Goal: Task Accomplishment & Management: Complete application form

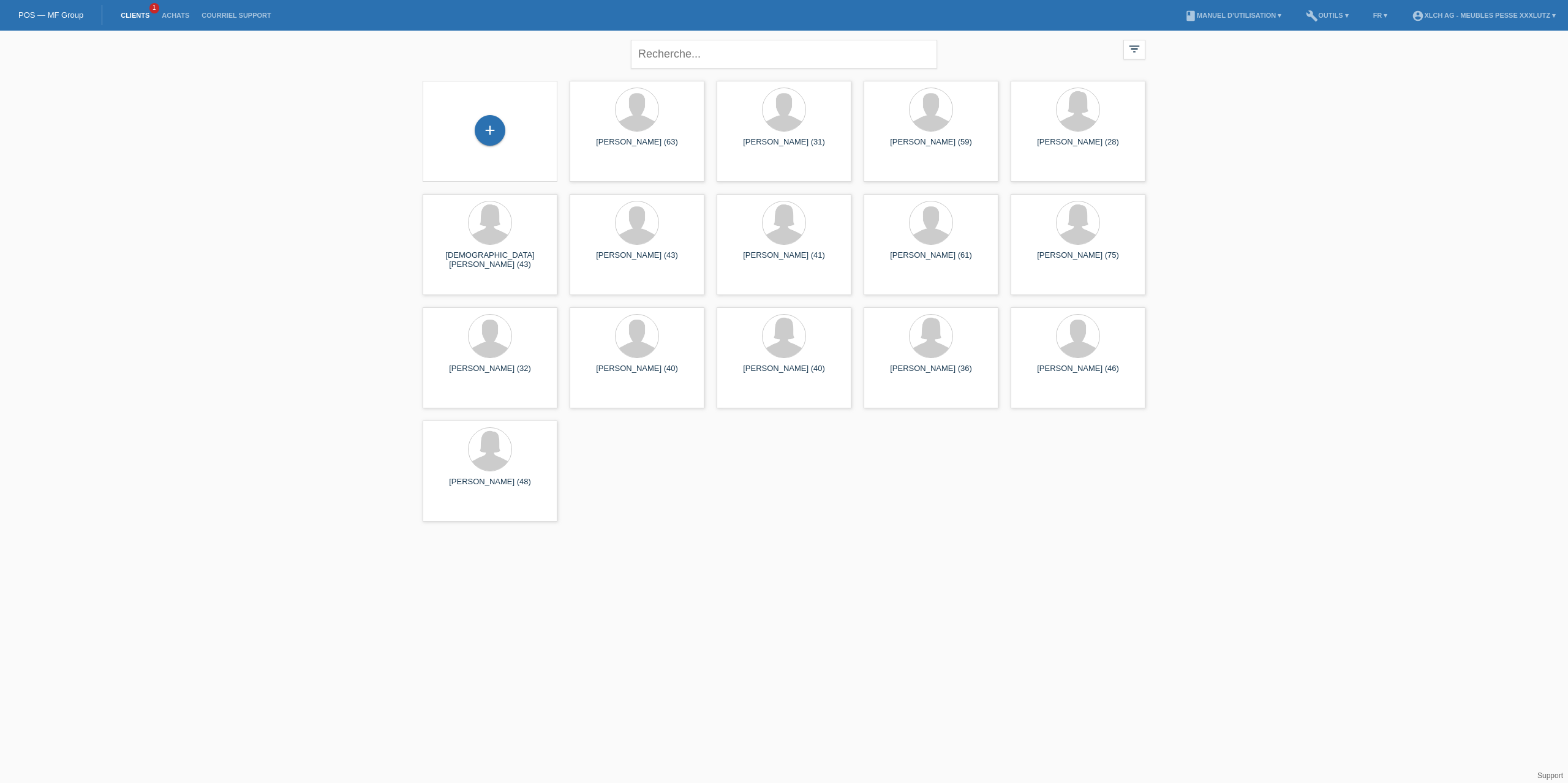
click at [139, 15] on link "Clients" at bounding box center [135, 15] width 41 height 7
click at [780, 234] on div at bounding box center [784, 223] width 43 height 43
click at [748, 284] on span "Afficher" at bounding box center [748, 284] width 27 height 9
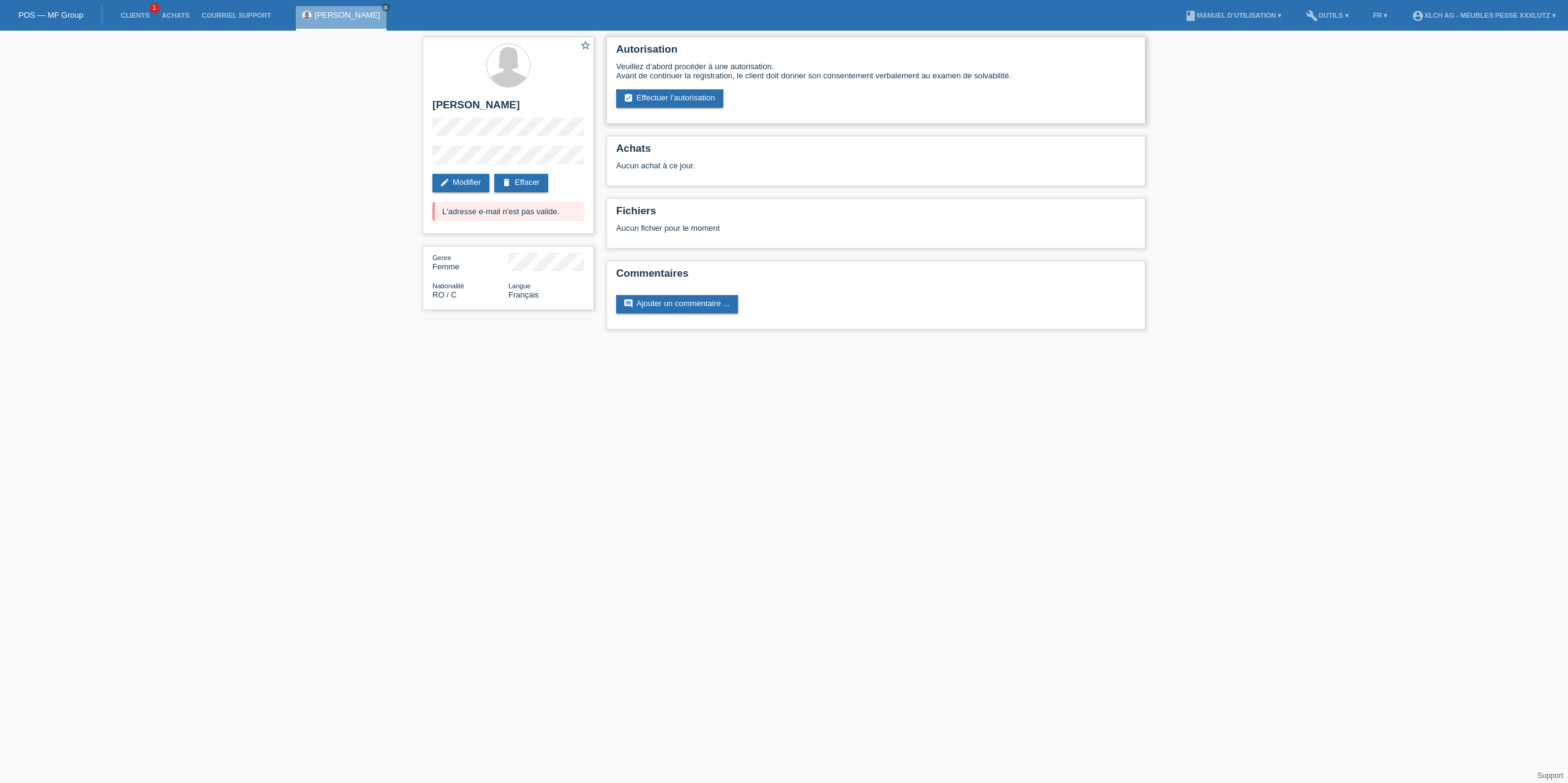
click at [666, 87] on div "Veuillez d’abord procéder à une autorisation. Avant de continuer la registratio…" at bounding box center [875, 84] width 519 height 46
click at [670, 97] on link "assignment_turned_in Effectuer l’autorisation" at bounding box center [670, 99] width 107 height 18
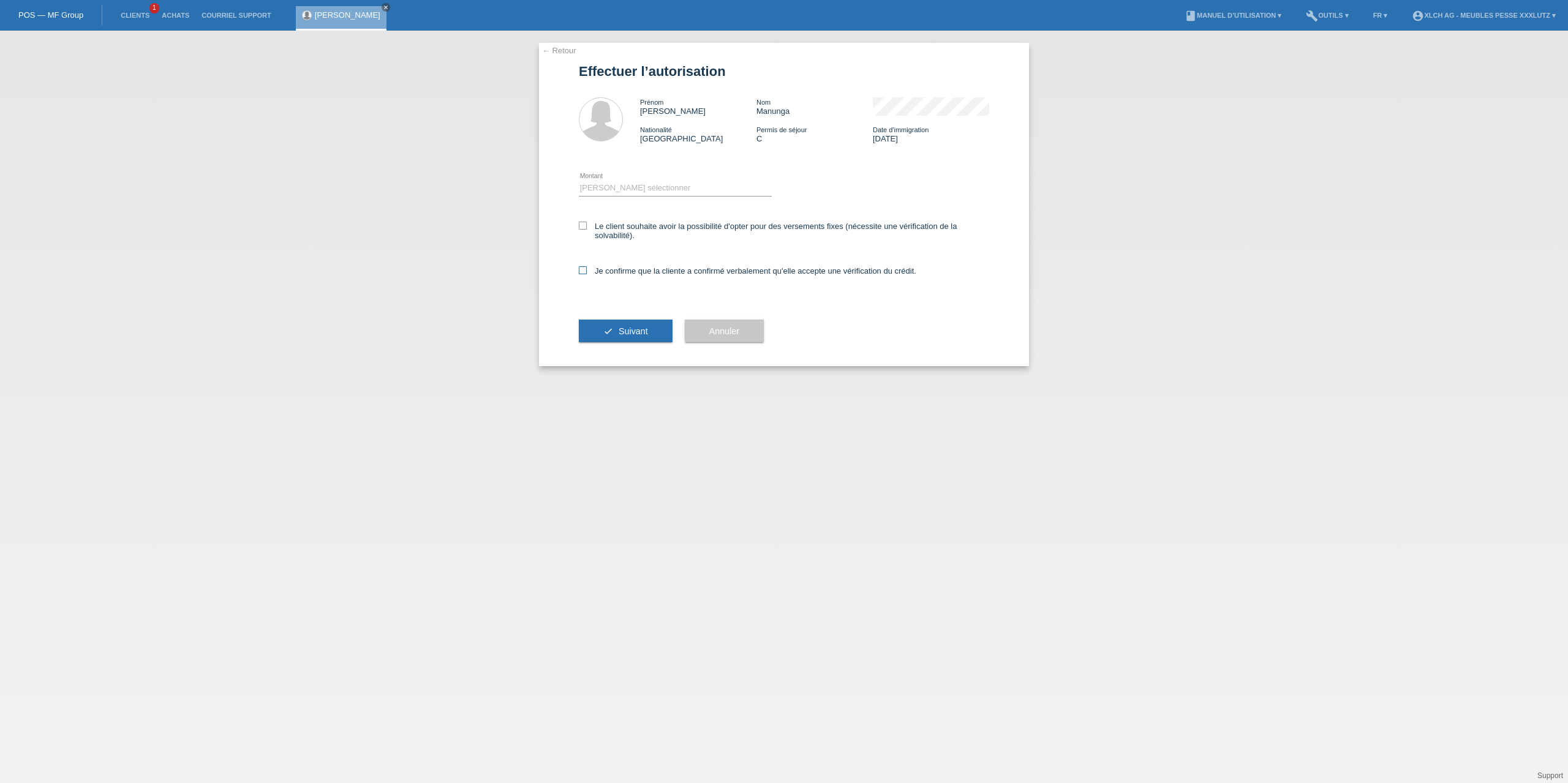
click at [635, 272] on label "Je confirme que la cliente a confirmé verbalement qu'elle accepte une vérificat…" at bounding box center [747, 271] width 337 height 9
click at [587, 272] on input "Je confirme que la cliente a confirmé verbalement qu'elle accepte une vérificat…" at bounding box center [582, 270] width 8 height 8
checkbox input "true"
click at [631, 224] on label "Le client souhaite avoir la possibilité d'opter pour des versements fixes (néce…" at bounding box center [784, 231] width 410 height 18
click at [587, 224] on input "Le client souhaite avoir la possibilité d'opter pour des versements fixes (néce…" at bounding box center [582, 226] width 8 height 8
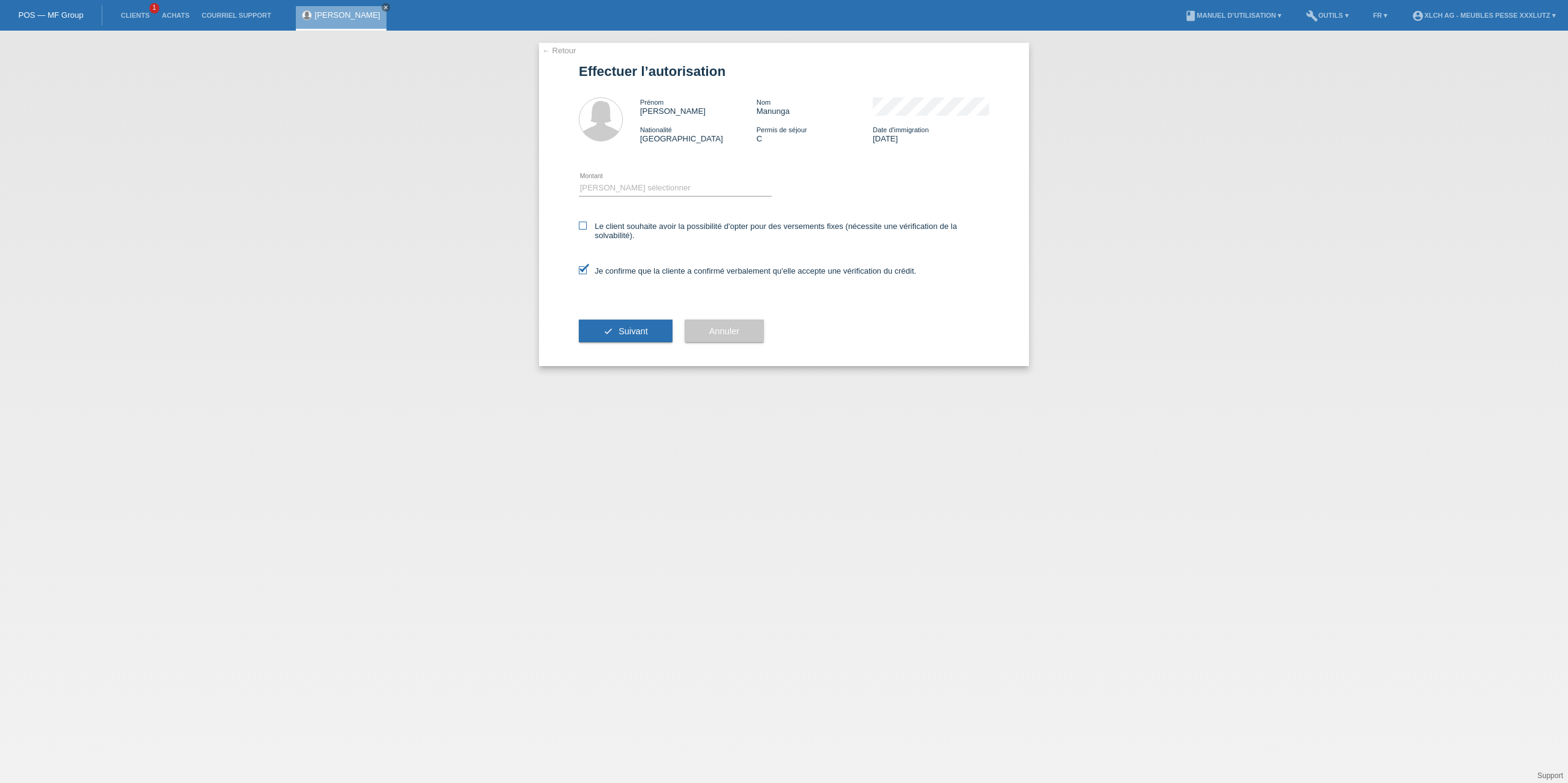
checkbox input "true"
click at [640, 188] on select "Veuillez sélectionner CHF 1.00 - CHF 499.00 CHF 500.00 - CHF 1'999.00 CHF 2'000…" at bounding box center [675, 188] width 193 height 15
click at [657, 256] on div "Je confirme que la cliente a confirmé verbalement qu'elle accepte une vérificat…" at bounding box center [784, 275] width 410 height 42
drag, startPoint x: 648, startPoint y: 186, endPoint x: 648, endPoint y: 194, distance: 8.0
click at [648, 186] on select "Veuillez sélectionner CHF 1.00 - CHF 499.00 CHF 500.00 - CHF 1'999.00 CHF 2'000…" at bounding box center [675, 188] width 193 height 15
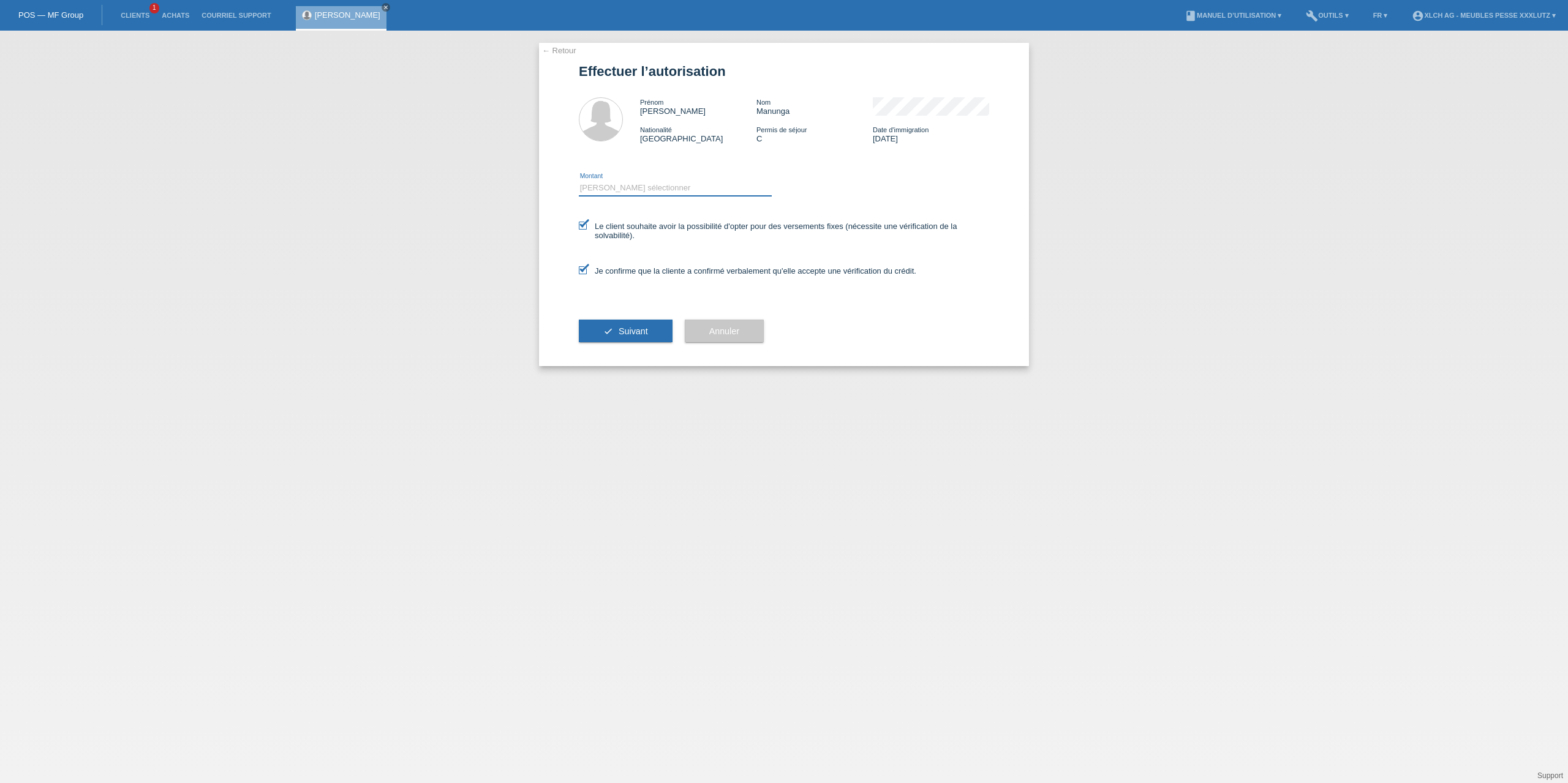
select select "3"
click at [579, 181] on select "Veuillez sélectionner CHF 1.00 - CHF 499.00 CHF 500.00 - CHF 1'999.00 CHF 2'000…" at bounding box center [675, 188] width 193 height 15
click at [642, 325] on button "check Suivant" at bounding box center [625, 332] width 94 height 23
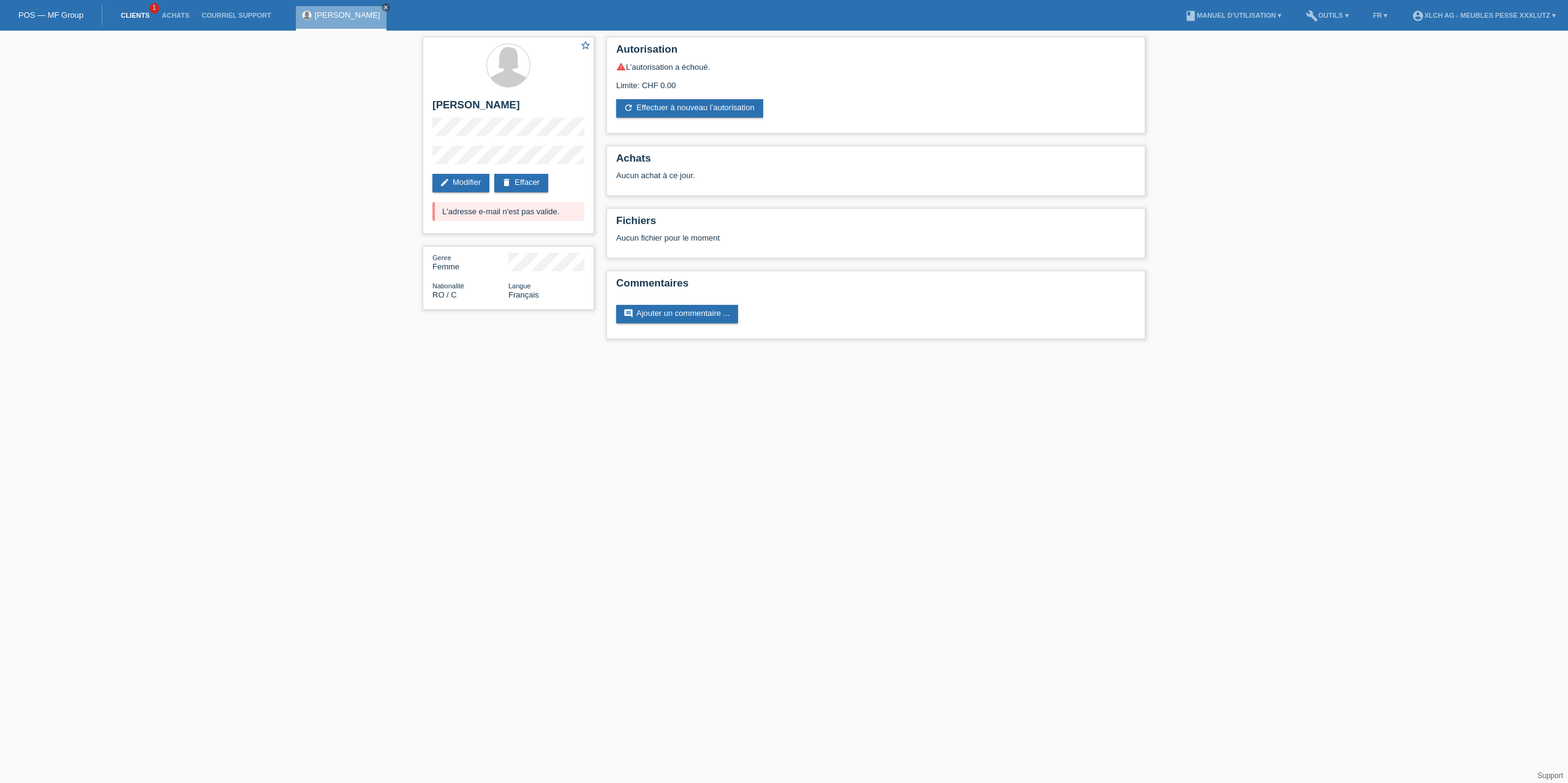
click at [132, 15] on link "Clients" at bounding box center [135, 15] width 41 height 7
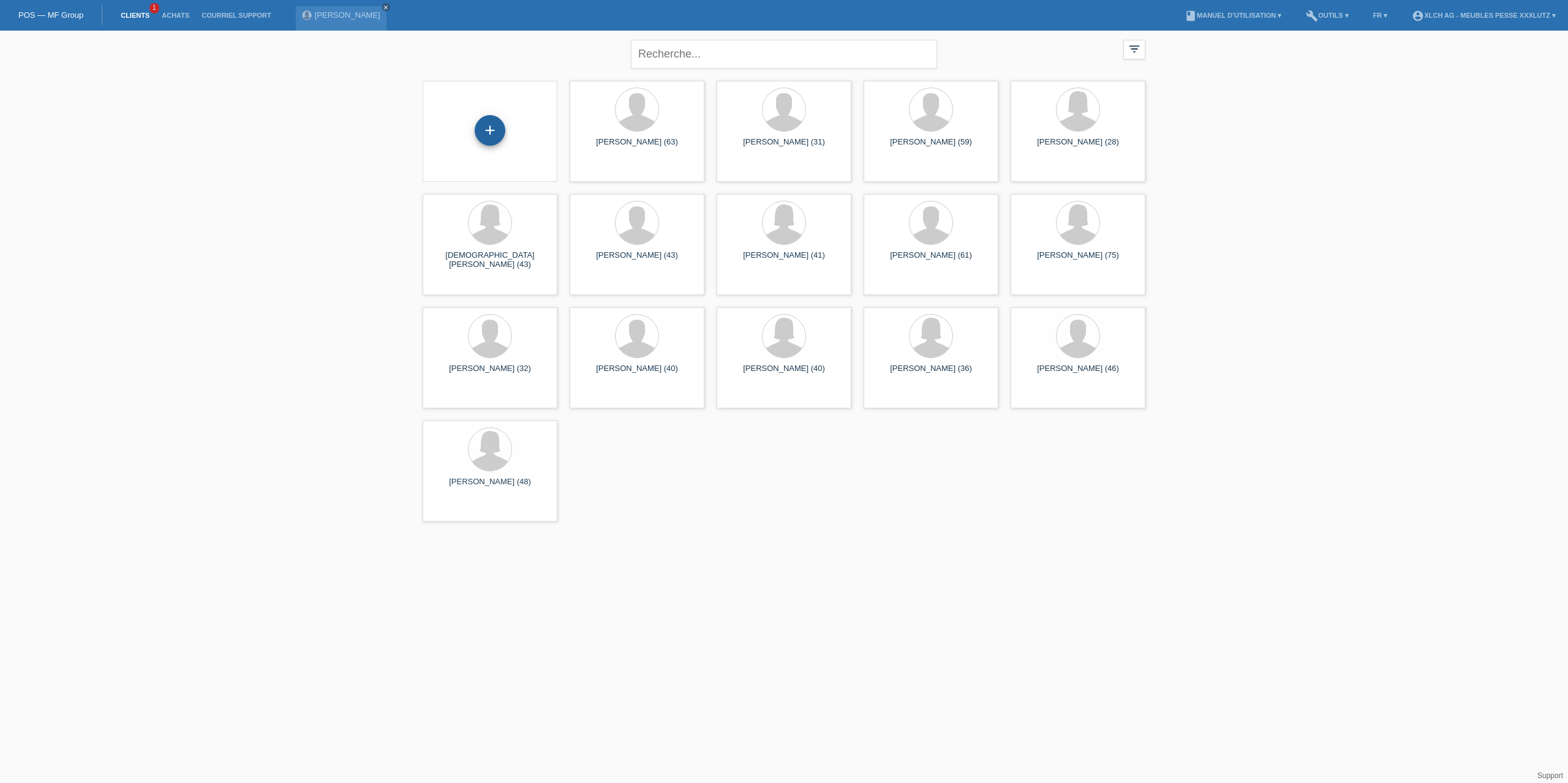
click at [490, 132] on div "+" at bounding box center [490, 130] width 30 height 30
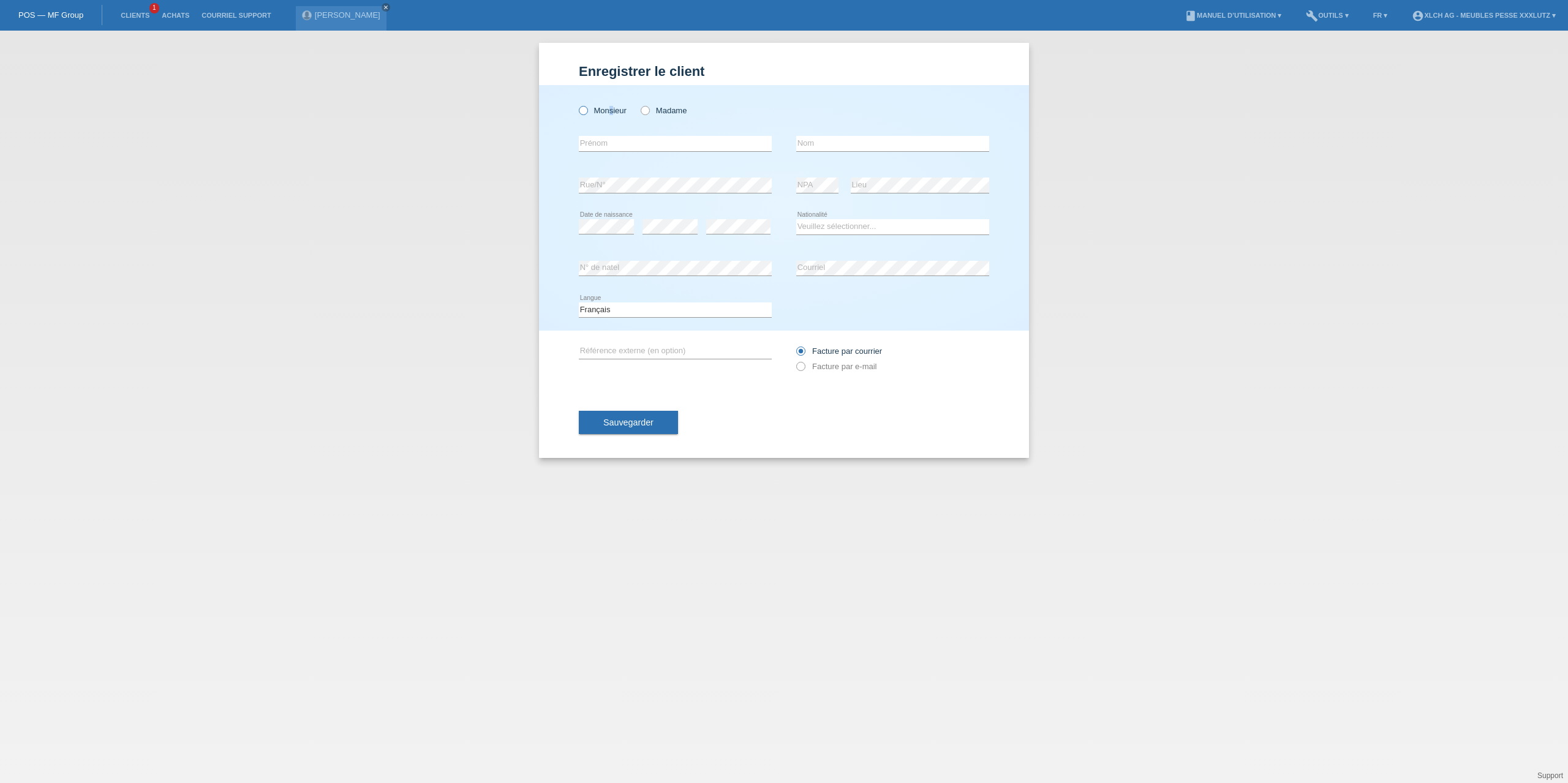
click at [609, 107] on label "Monsieur" at bounding box center [602, 110] width 48 height 9
click at [607, 140] on input "text" at bounding box center [675, 144] width 193 height 15
click at [608, 115] on label "Monsieur" at bounding box center [602, 110] width 48 height 9
click at [587, 114] on input "Monsieur" at bounding box center [582, 110] width 8 height 8
radio input "true"
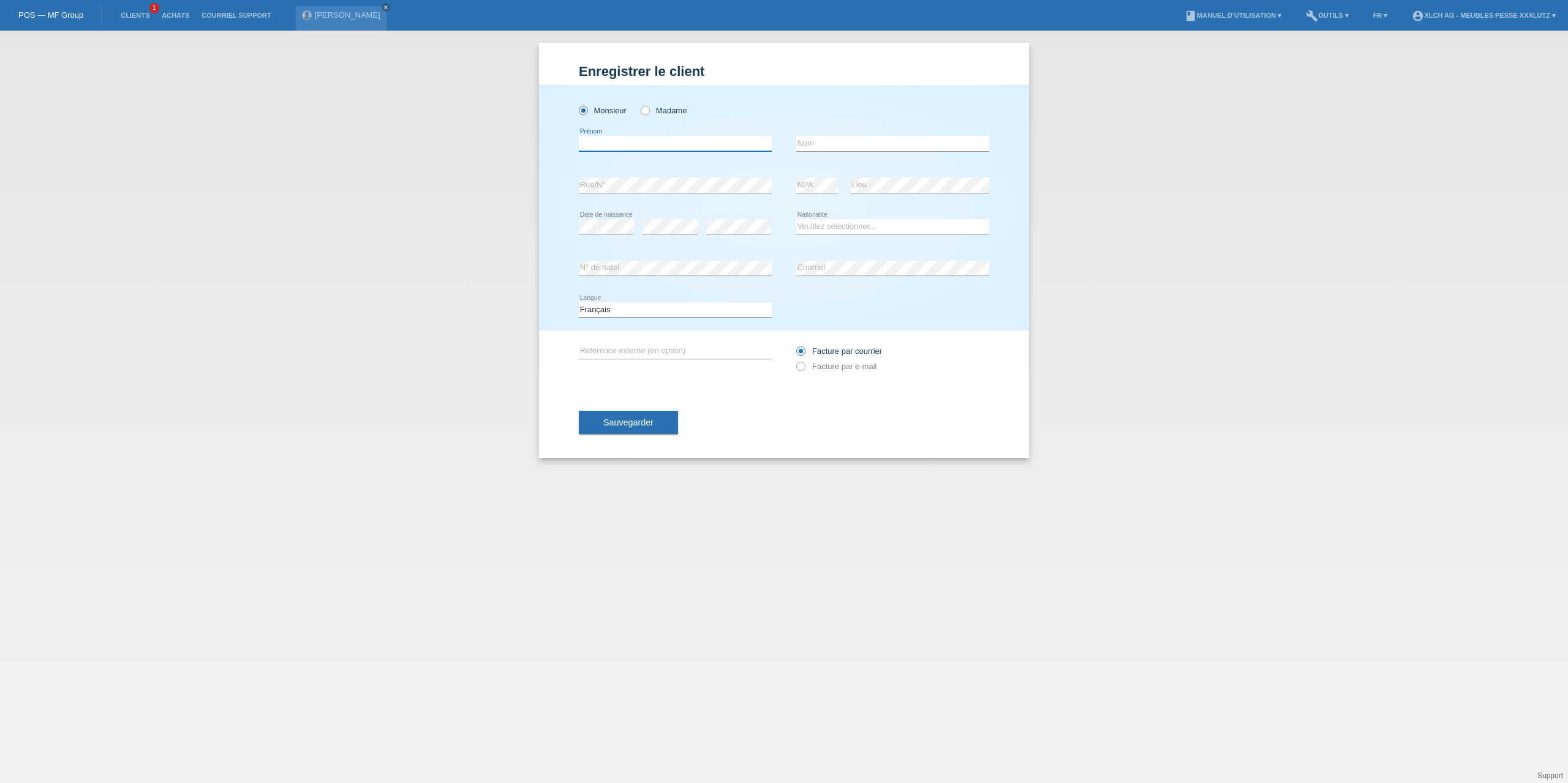
click at [593, 144] on input "text" at bounding box center [675, 144] width 193 height 15
type input "m"
type input "Manunga"
click at [828, 148] on input "text" at bounding box center [892, 144] width 193 height 15
type input "Nelson"
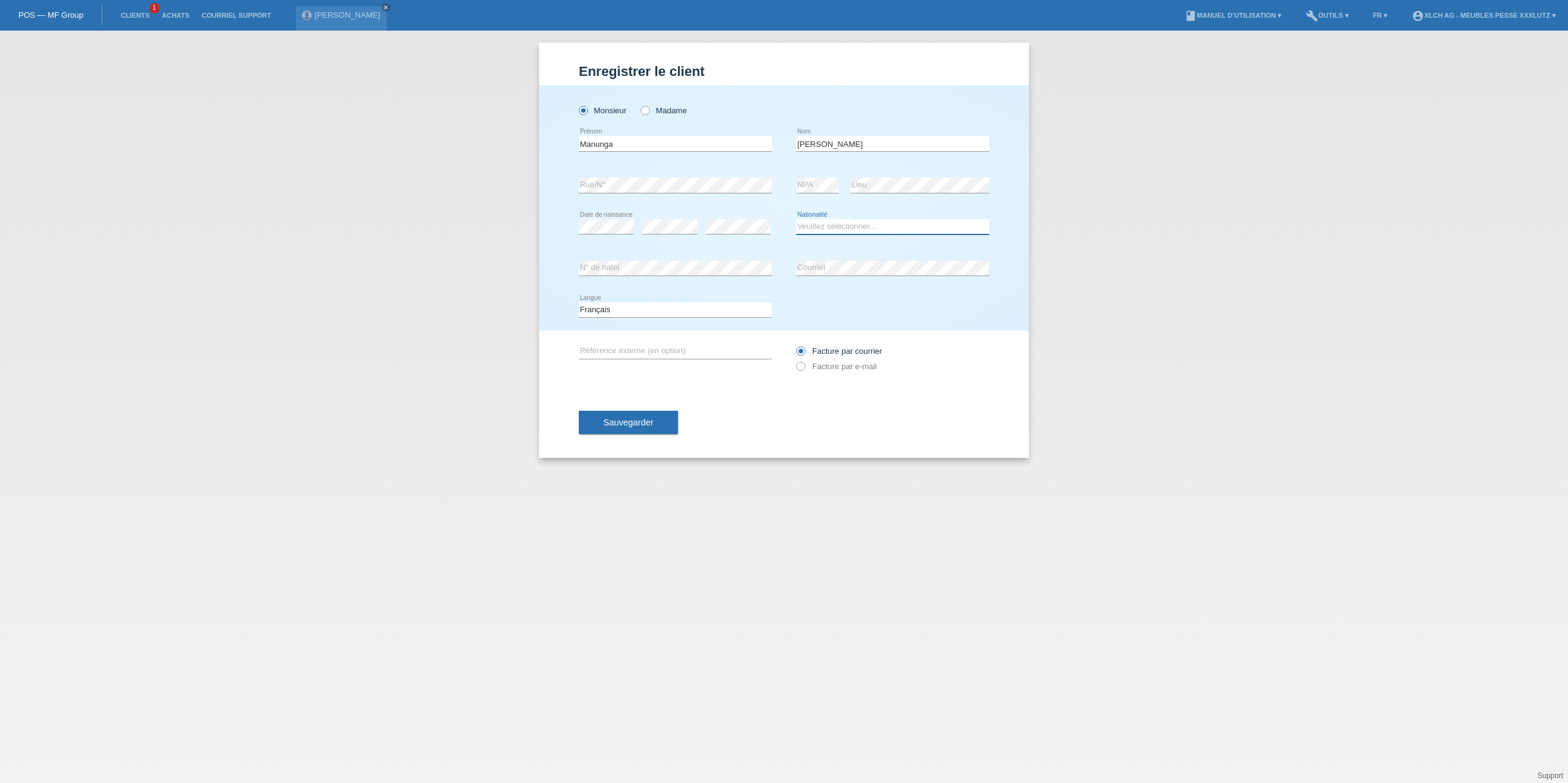
click at [849, 228] on select "Veuillez sélectionner... Suisse Allemagne Autriche Liechtenstein ------------ A…" at bounding box center [892, 226] width 193 height 15
select select "CH"
click at [796, 219] on select "Veuillez sélectionner... Suisse Allemagne Autriche Liechtenstein ------------ A…" at bounding box center [892, 226] width 193 height 15
drag, startPoint x: 755, startPoint y: 405, endPoint x: 645, endPoint y: 411, distance: 110.2
click at [751, 405] on div "Sauvegarder" at bounding box center [784, 422] width 410 height 71
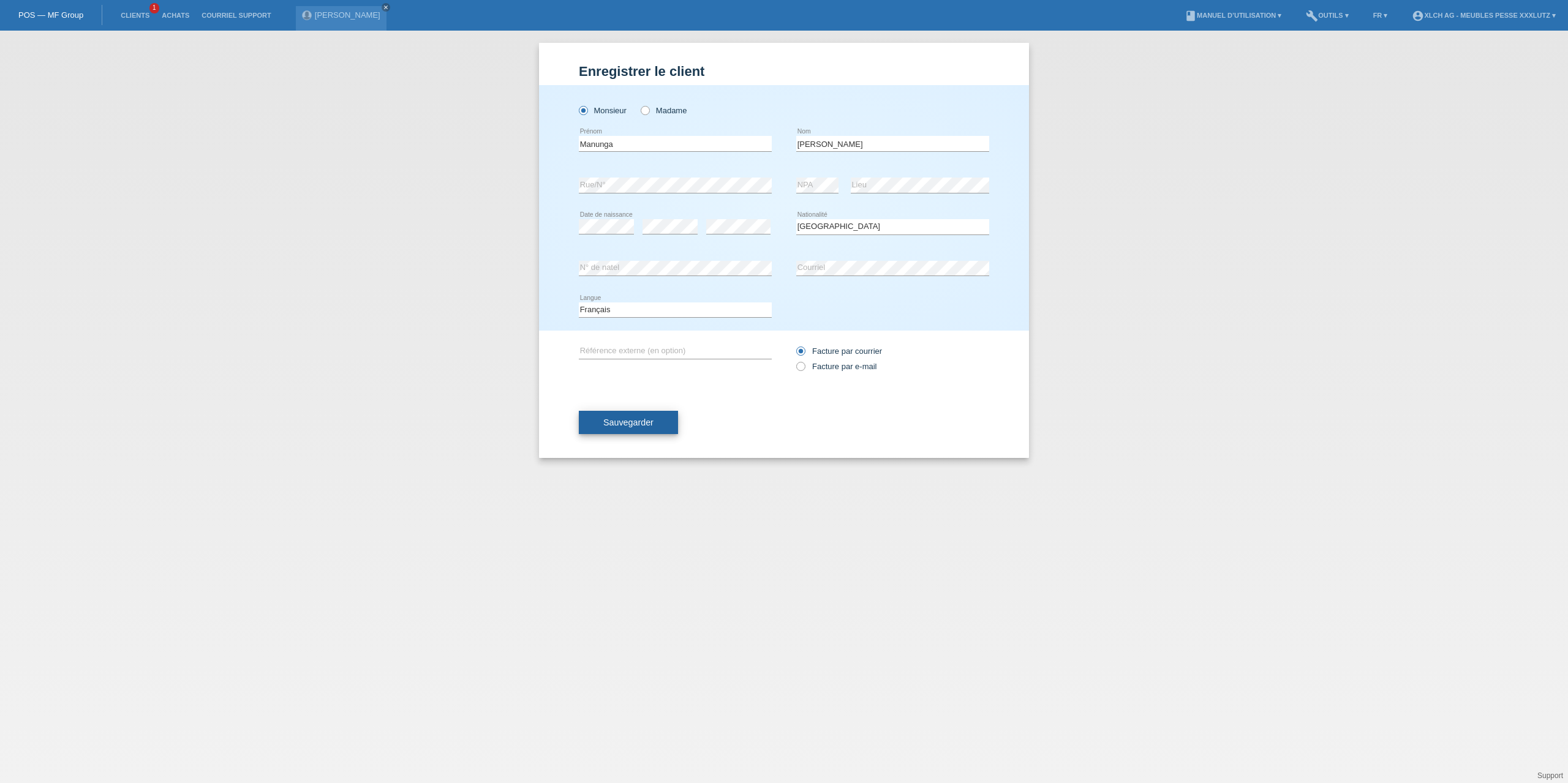
click at [634, 421] on span "Sauvegarder" at bounding box center [628, 422] width 50 height 10
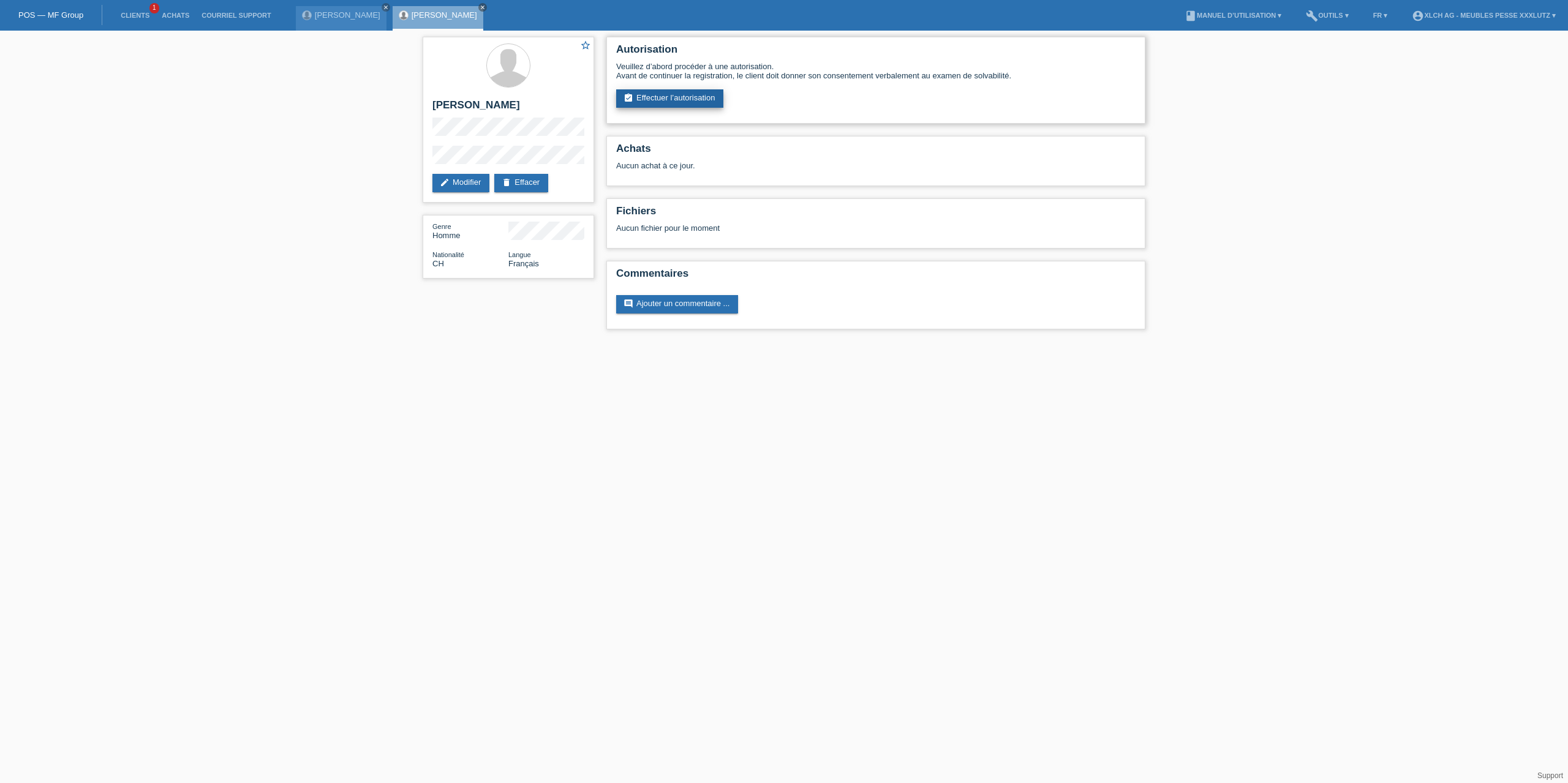
click at [671, 99] on link "assignment_turned_in Effectuer l’autorisation" at bounding box center [670, 99] width 107 height 18
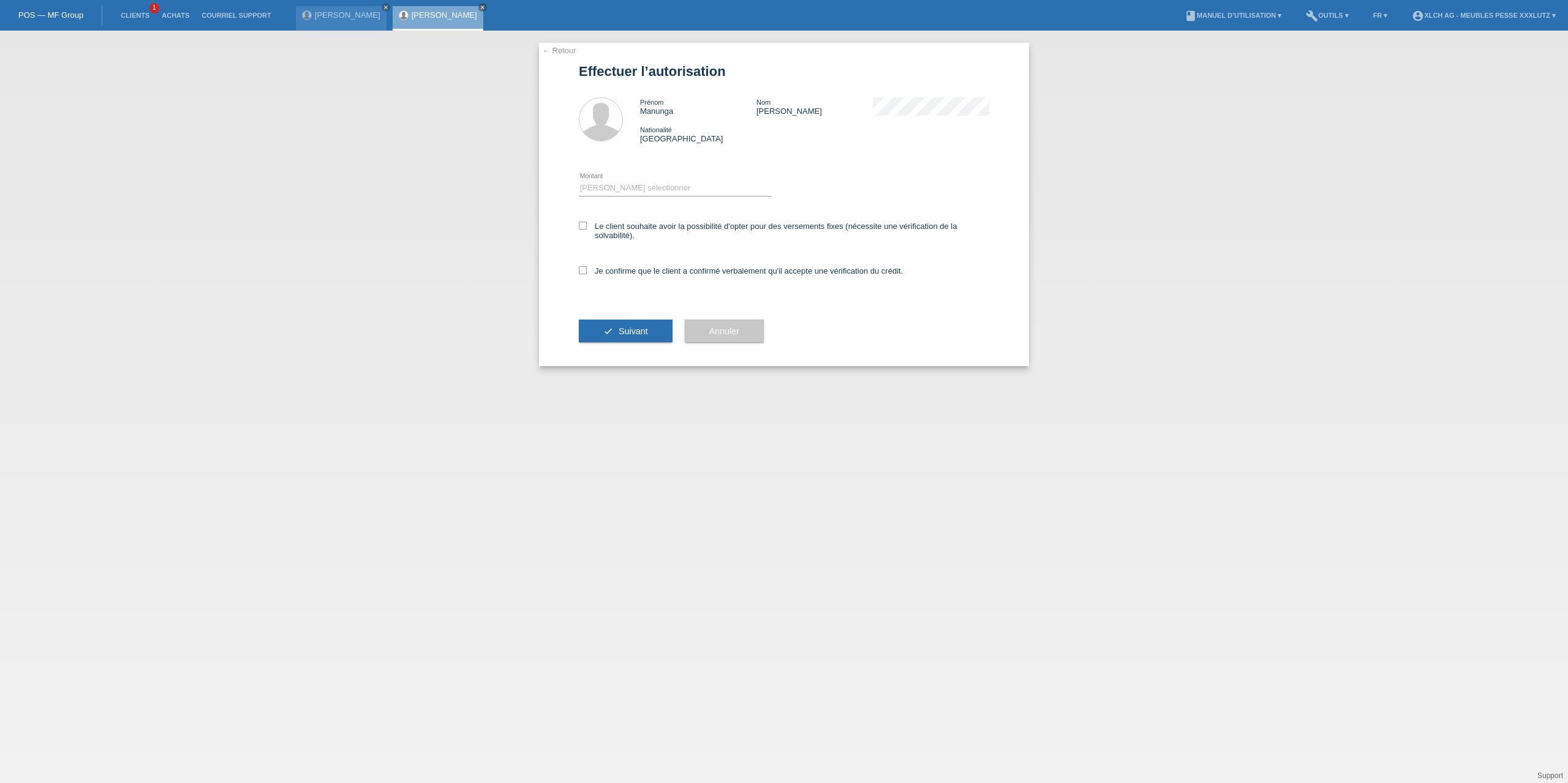
select select "3"
click at [579, 181] on select "Veuillez sélectionner CHF 1.00 - CHF 499.00 CHF 500.00 - CHF 1'999.00 CHF 2'000…" at bounding box center [675, 188] width 193 height 15
click at [654, 228] on label "Le client souhaite avoir la possibilité d'opter pour des versements fixes (néce…" at bounding box center [784, 231] width 410 height 18
click at [587, 228] on input "Le client souhaite avoir la possibilité d'opter pour des versements fixes (néce…" at bounding box center [582, 226] width 8 height 8
checkbox input "true"
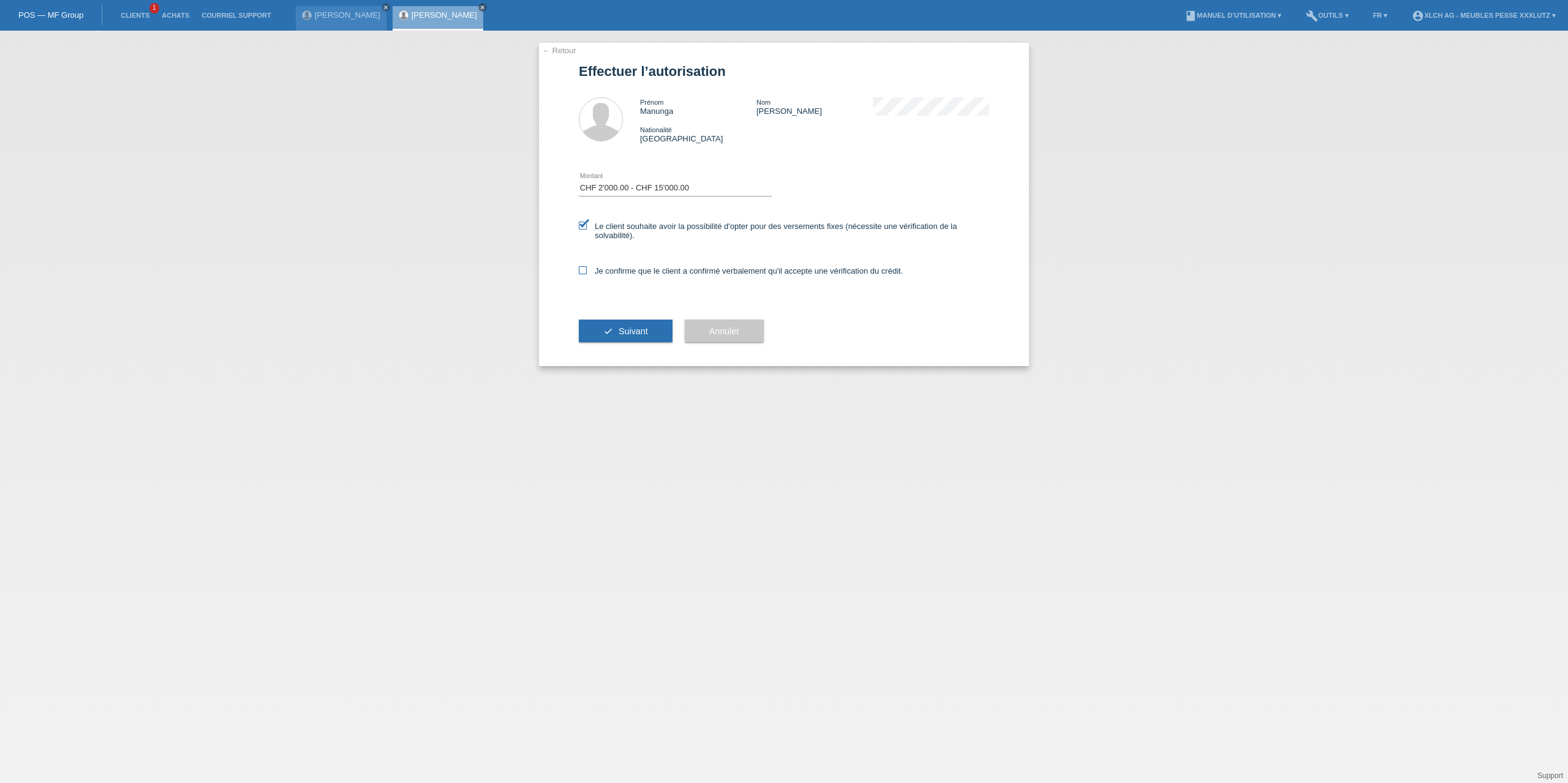
click at [638, 272] on label "Je confirme que le client a confirmé verbalement qu'il accepte une vérification…" at bounding box center [740, 271] width 324 height 9
click at [587, 272] on input "Je confirme que le client a confirmé verbalement qu'il accepte une vérification…" at bounding box center [582, 270] width 8 height 8
checkbox input "true"
click at [650, 338] on button "check Suivant" at bounding box center [625, 332] width 94 height 23
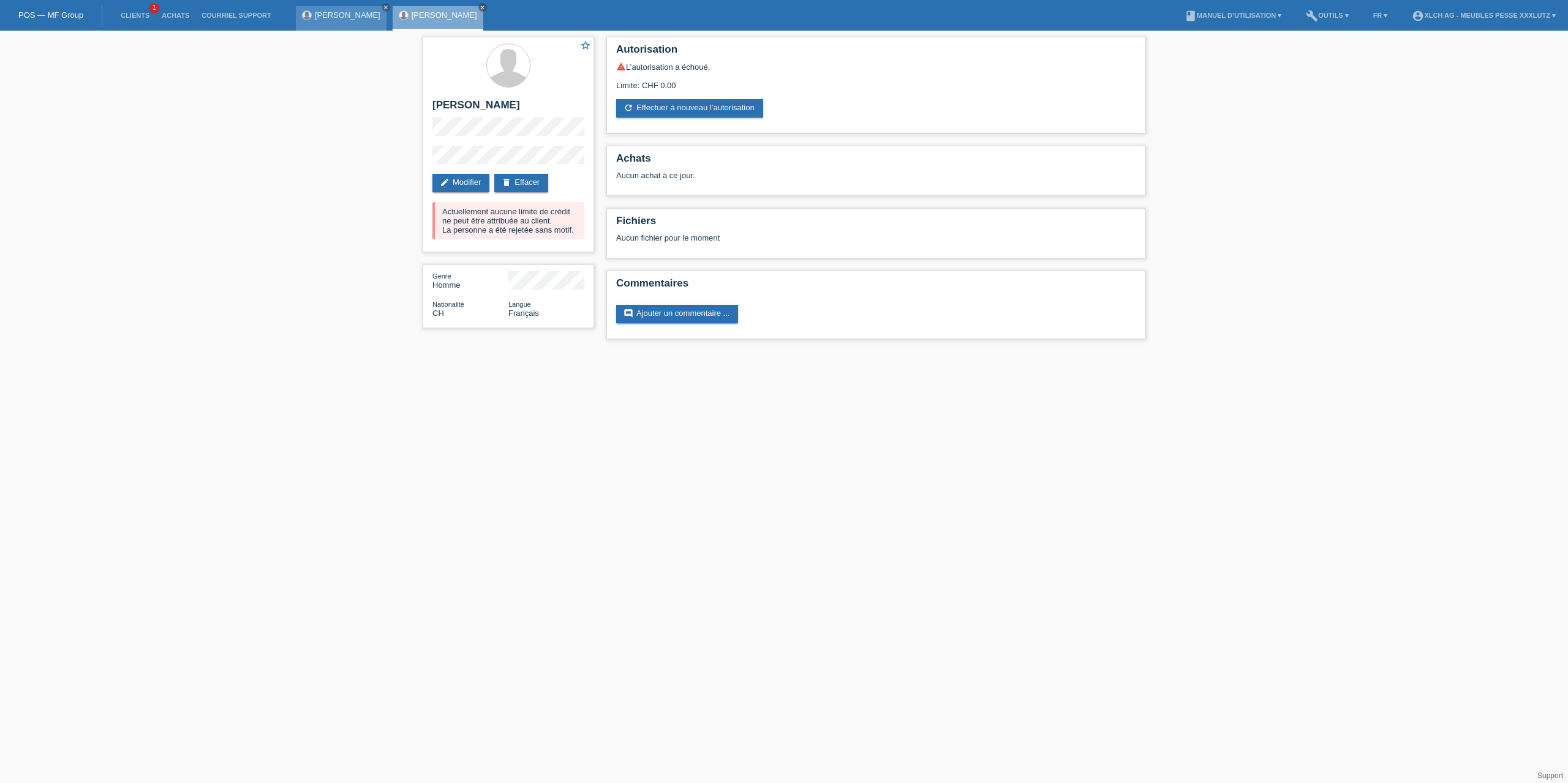
click at [329, 15] on link "[PERSON_NAME]" at bounding box center [348, 15] width 66 height 9
click at [470, 177] on link "edit Modifier" at bounding box center [461, 183] width 57 height 18
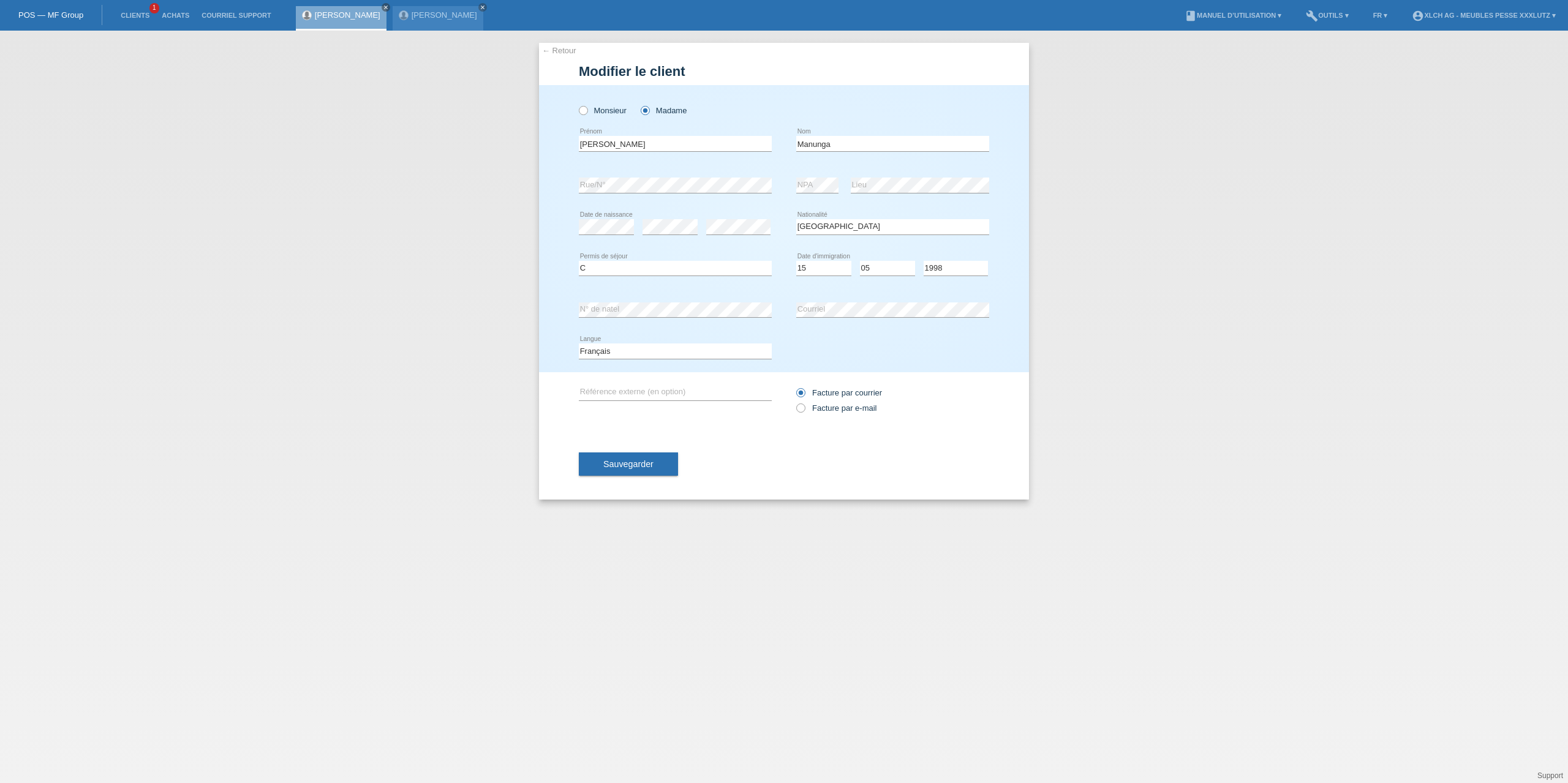
select select "RO"
select select "C"
select select "15"
select select "05"
select select "1998"
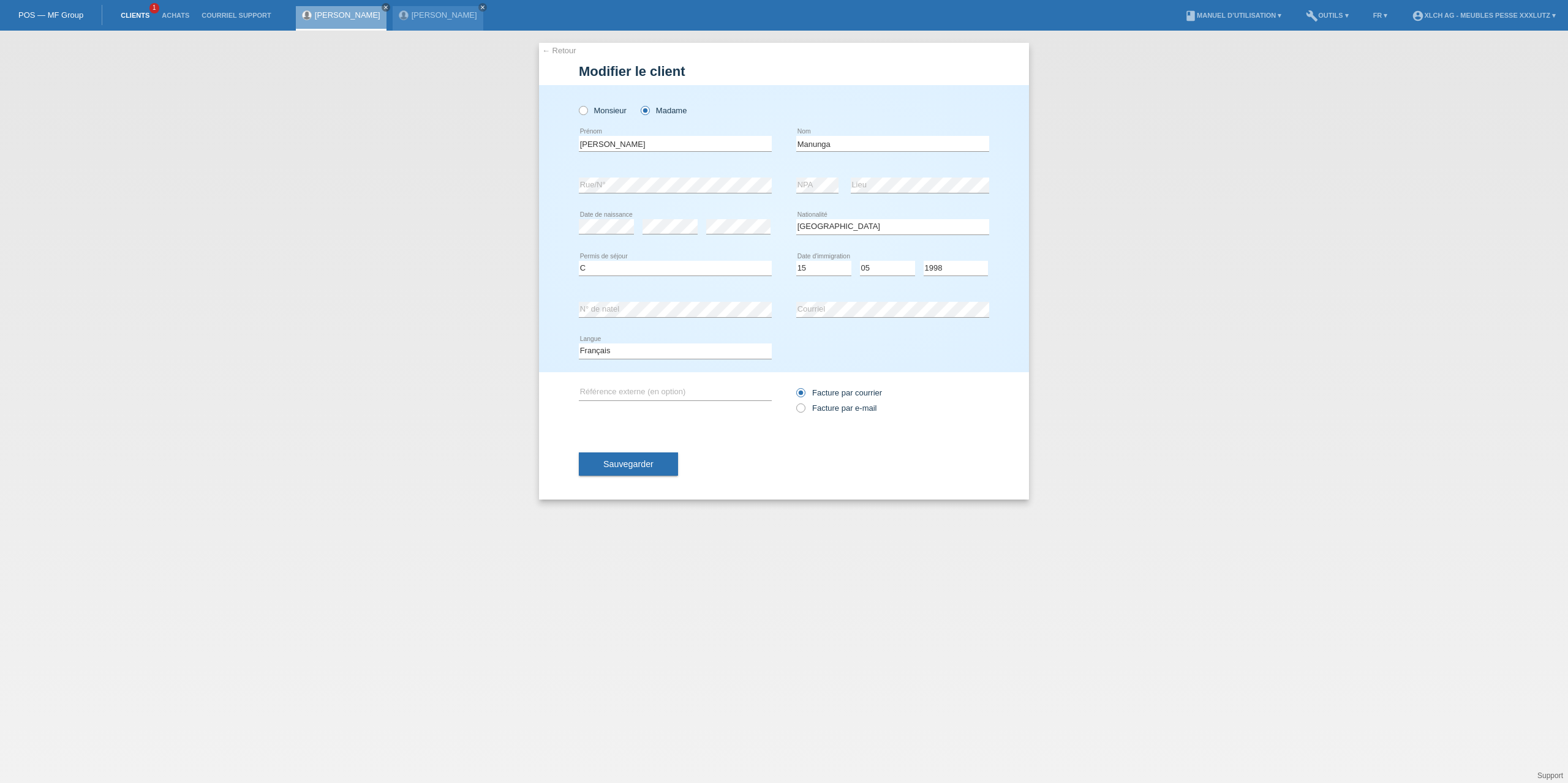
click at [138, 16] on link "Clients" at bounding box center [135, 15] width 41 height 7
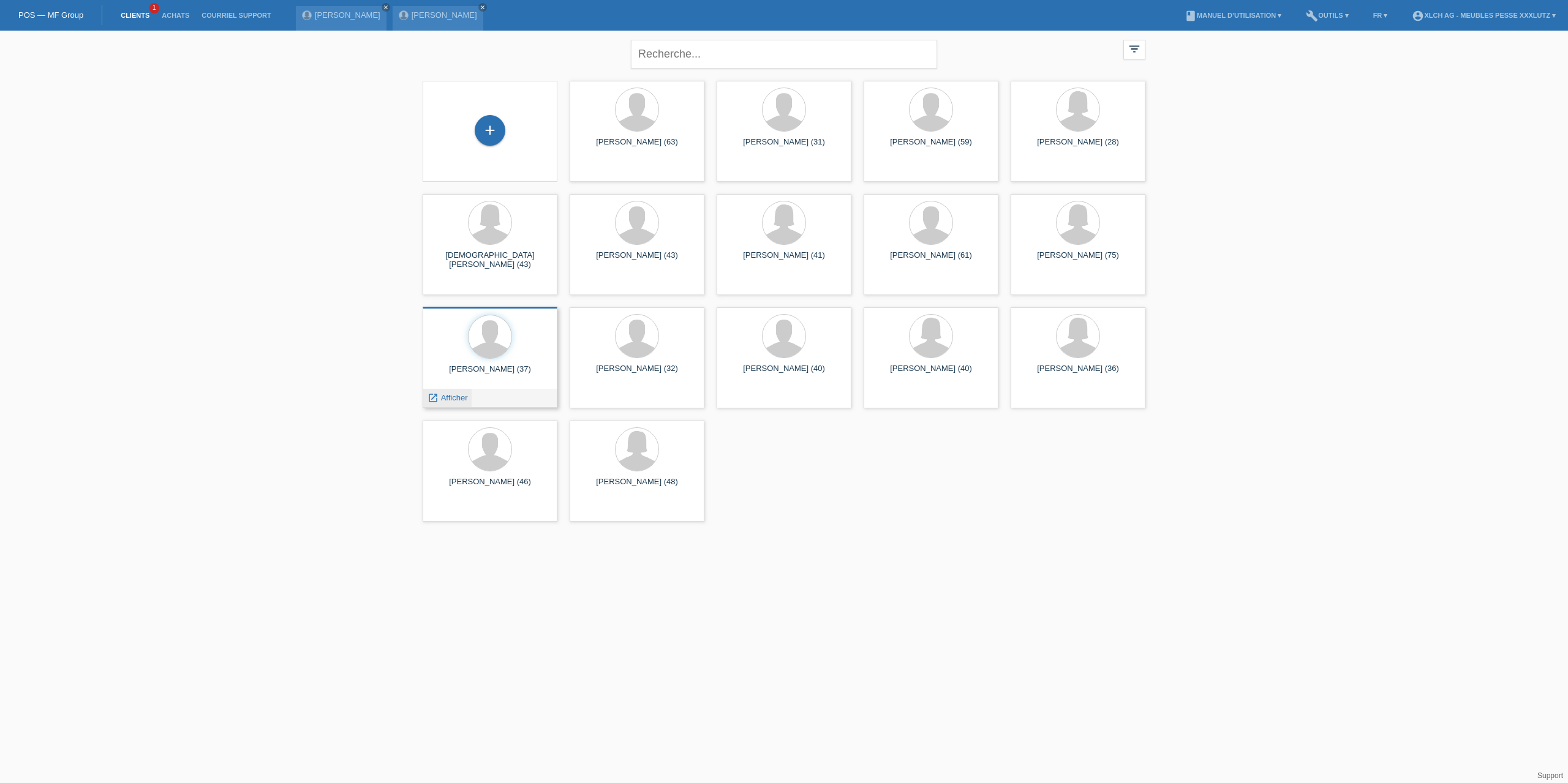
click at [453, 397] on span "Afficher" at bounding box center [455, 398] width 27 height 9
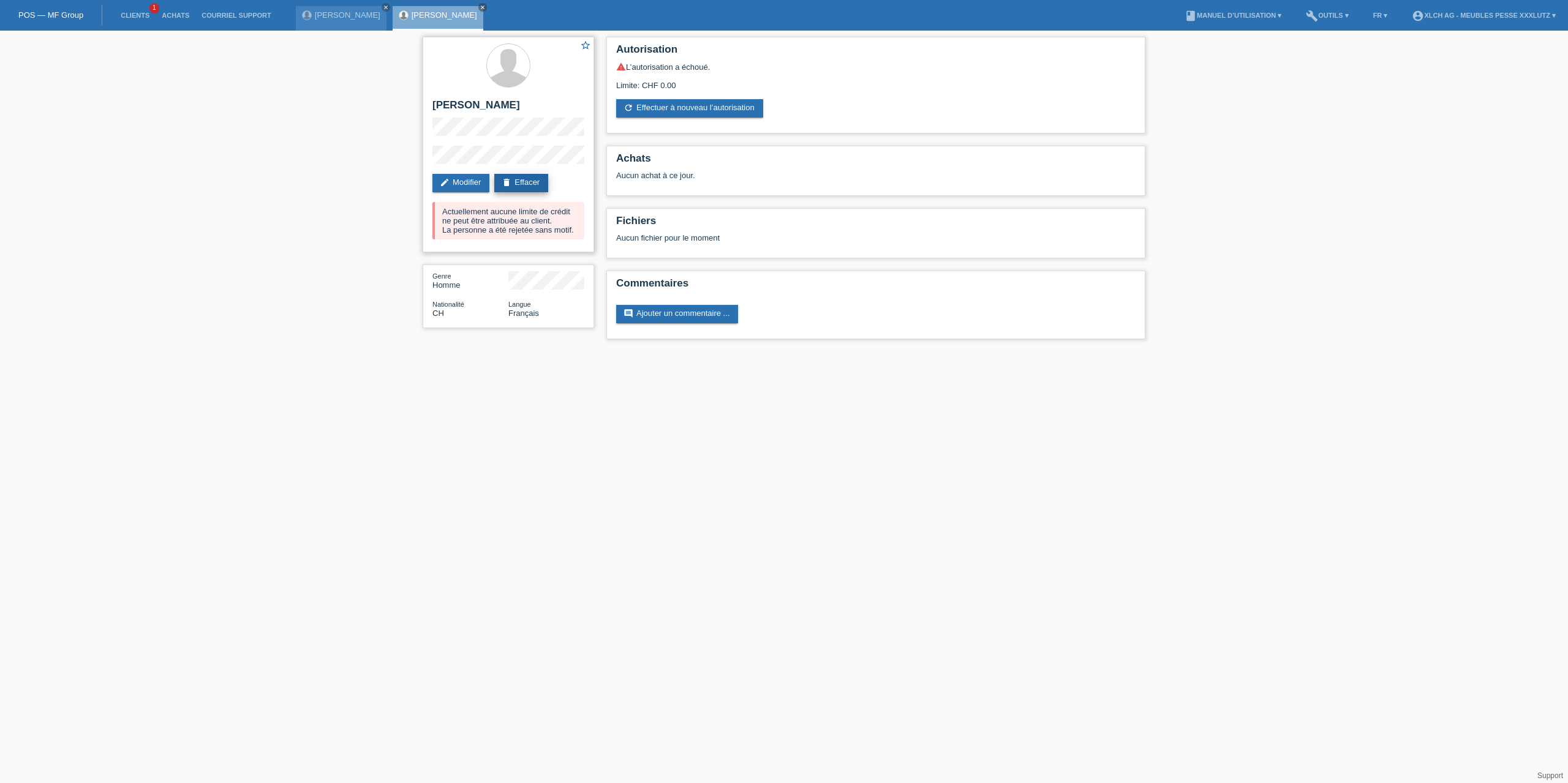
click at [534, 182] on link "delete Effacer" at bounding box center [521, 183] width 54 height 18
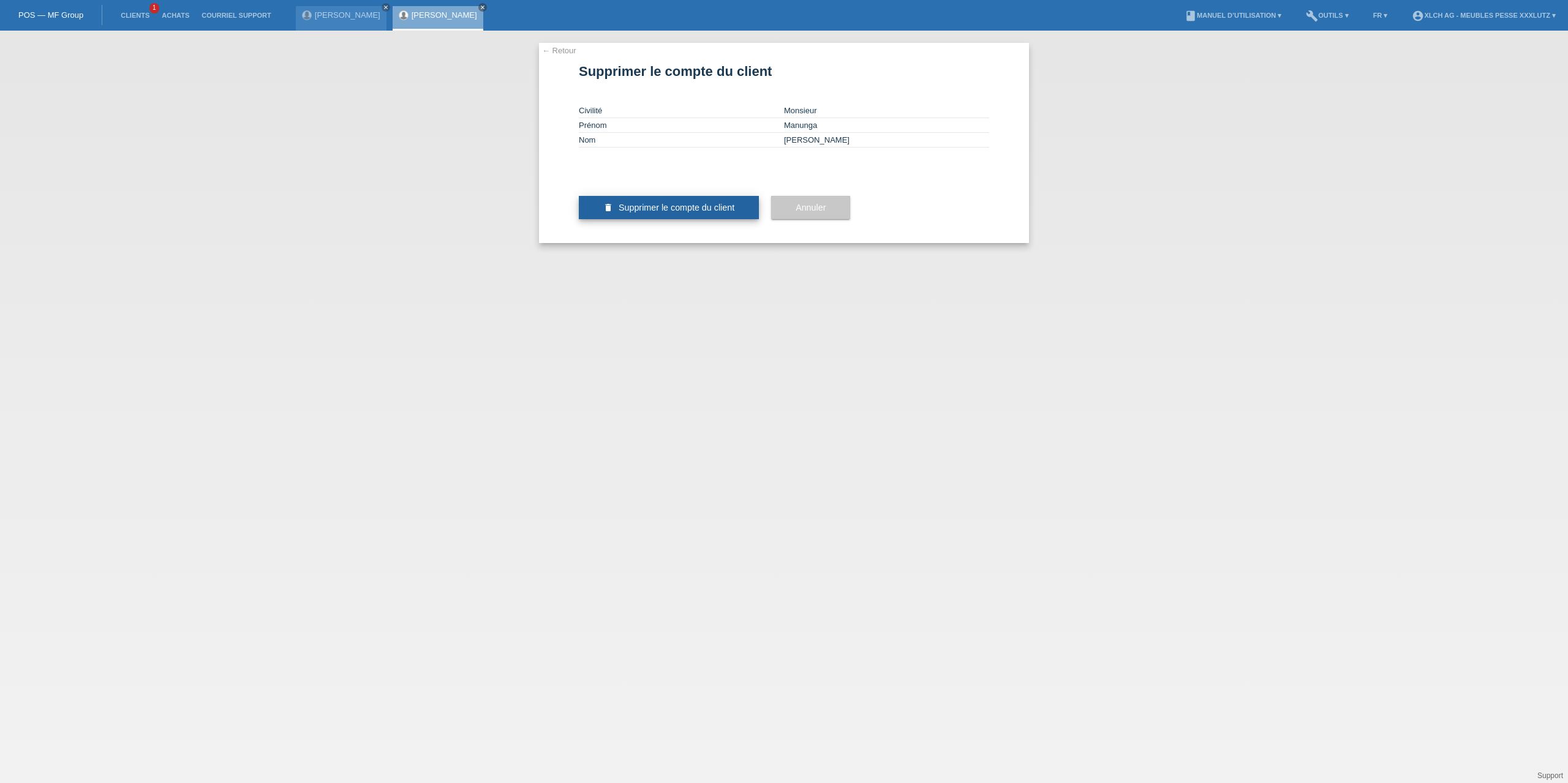
click at [675, 212] on span "Supprimer le compte du client" at bounding box center [676, 207] width 115 height 10
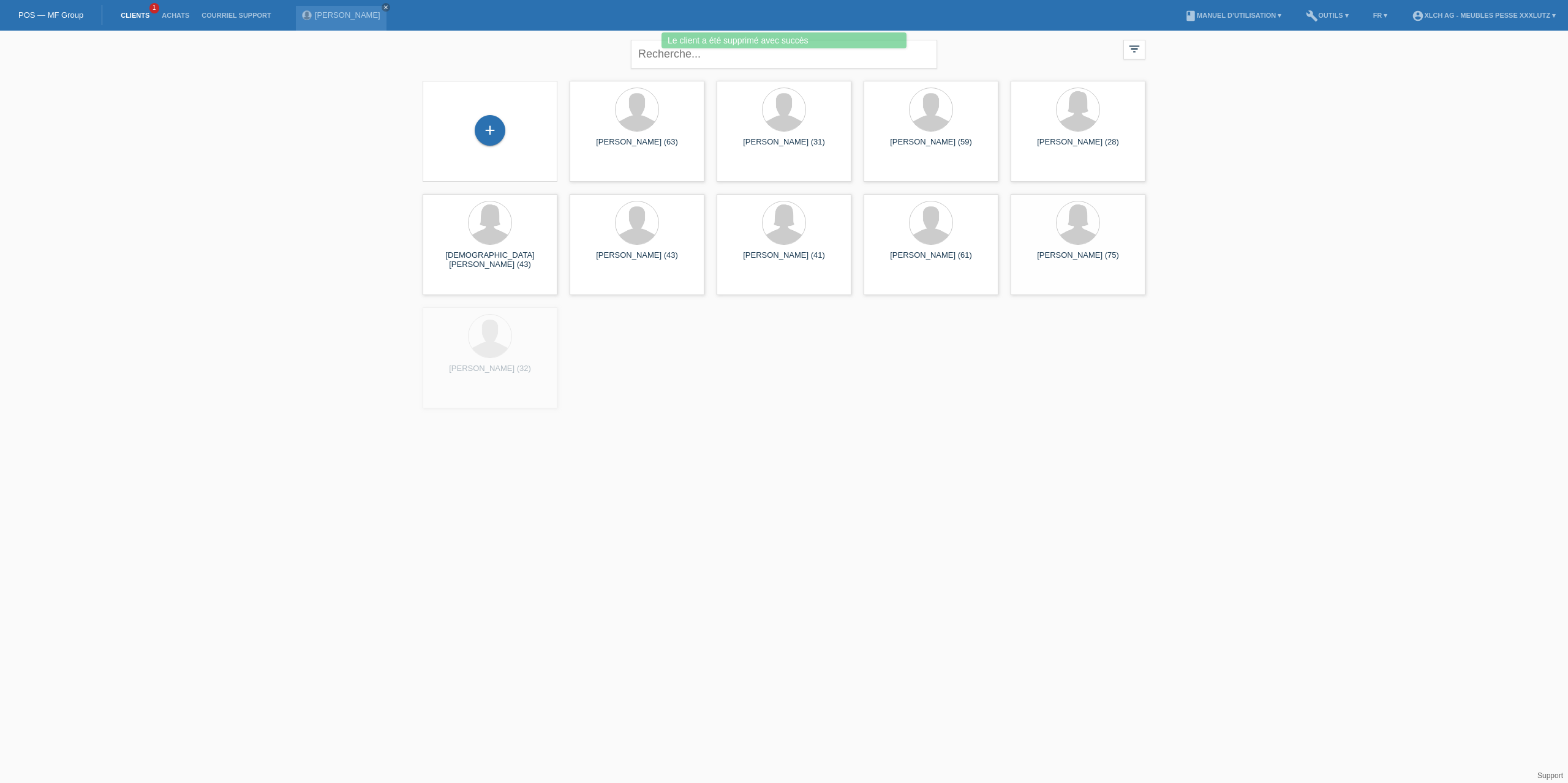
click at [473, 128] on div "+" at bounding box center [490, 132] width 115 height 32
click at [486, 131] on div "+" at bounding box center [490, 130] width 30 height 30
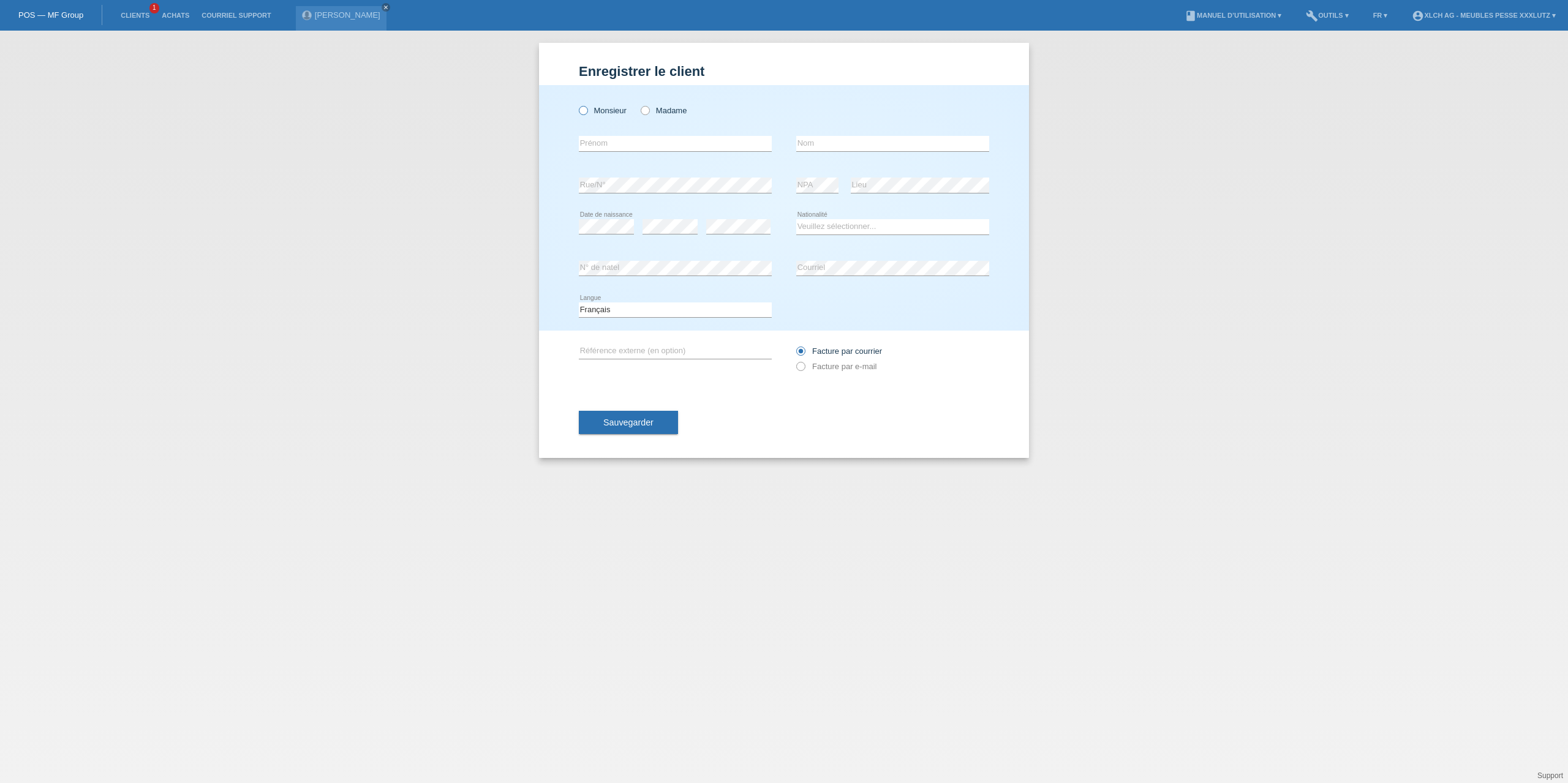
click at [620, 111] on label "Monsieur" at bounding box center [602, 110] width 48 height 9
click at [587, 111] on input "Monsieur" at bounding box center [582, 110] width 8 height 8
radio input "true"
click at [622, 141] on input "text" at bounding box center [675, 144] width 193 height 15
click at [597, 144] on input "Mamunga" at bounding box center [675, 144] width 193 height 15
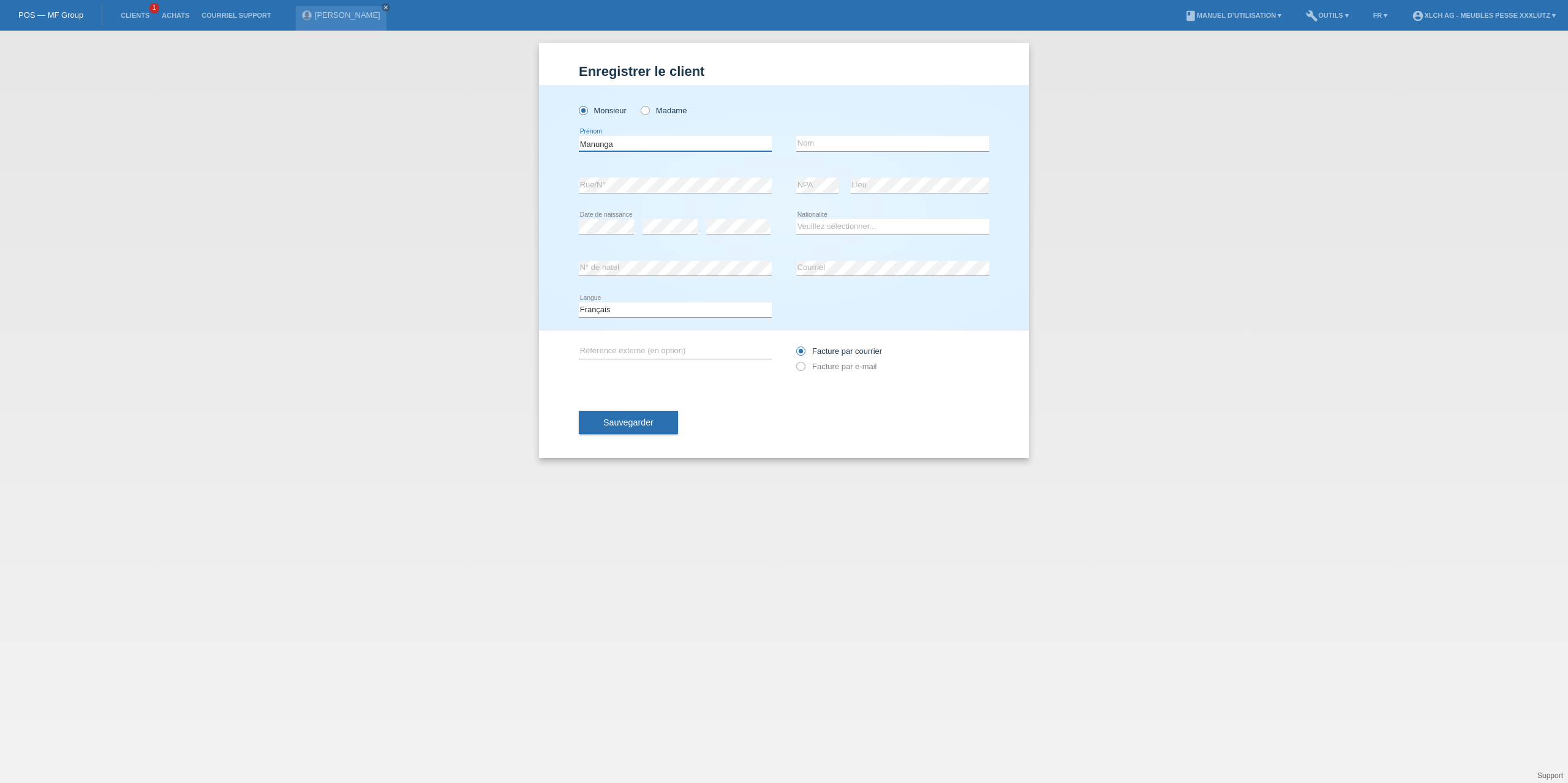
type input "Manunga"
click at [855, 146] on input "text" at bounding box center [892, 144] width 193 height 15
type input "[PERSON_NAME]"
click at [576, 230] on div "Monsieur Madame Manunga error Prénom" at bounding box center [784, 208] width 490 height 246
click at [889, 219] on select "Veuillez sélectionner... Suisse Allemagne Autriche Liechtenstein ------------ A…" at bounding box center [892, 226] width 193 height 15
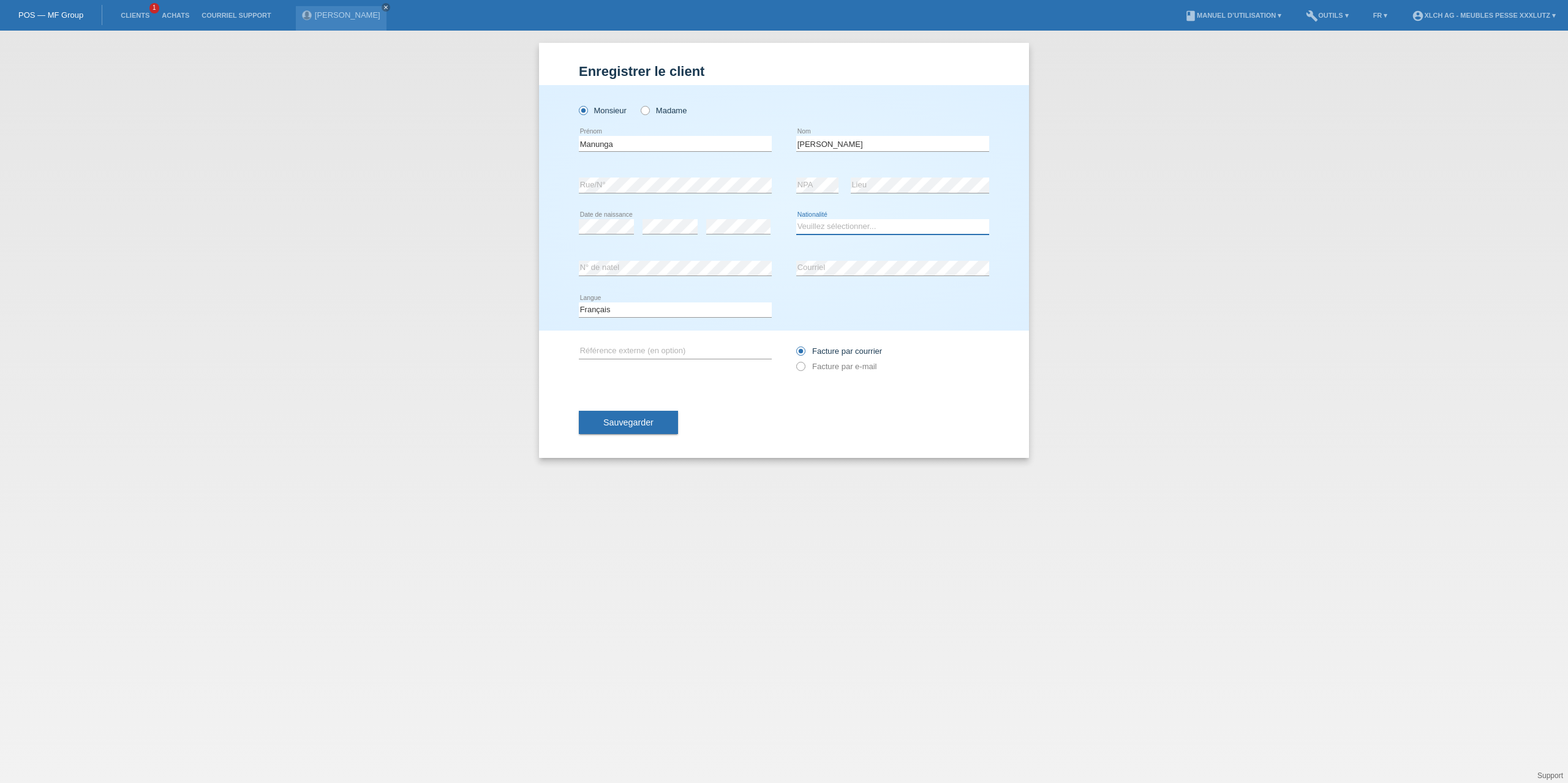
select select "CH"
click at [796, 219] on select "Veuillez sélectionner... Suisse Allemagne Autriche Liechtenstein ------------ A…" at bounding box center [892, 226] width 193 height 15
click at [609, 417] on button "Sauvegarder" at bounding box center [628, 422] width 99 height 23
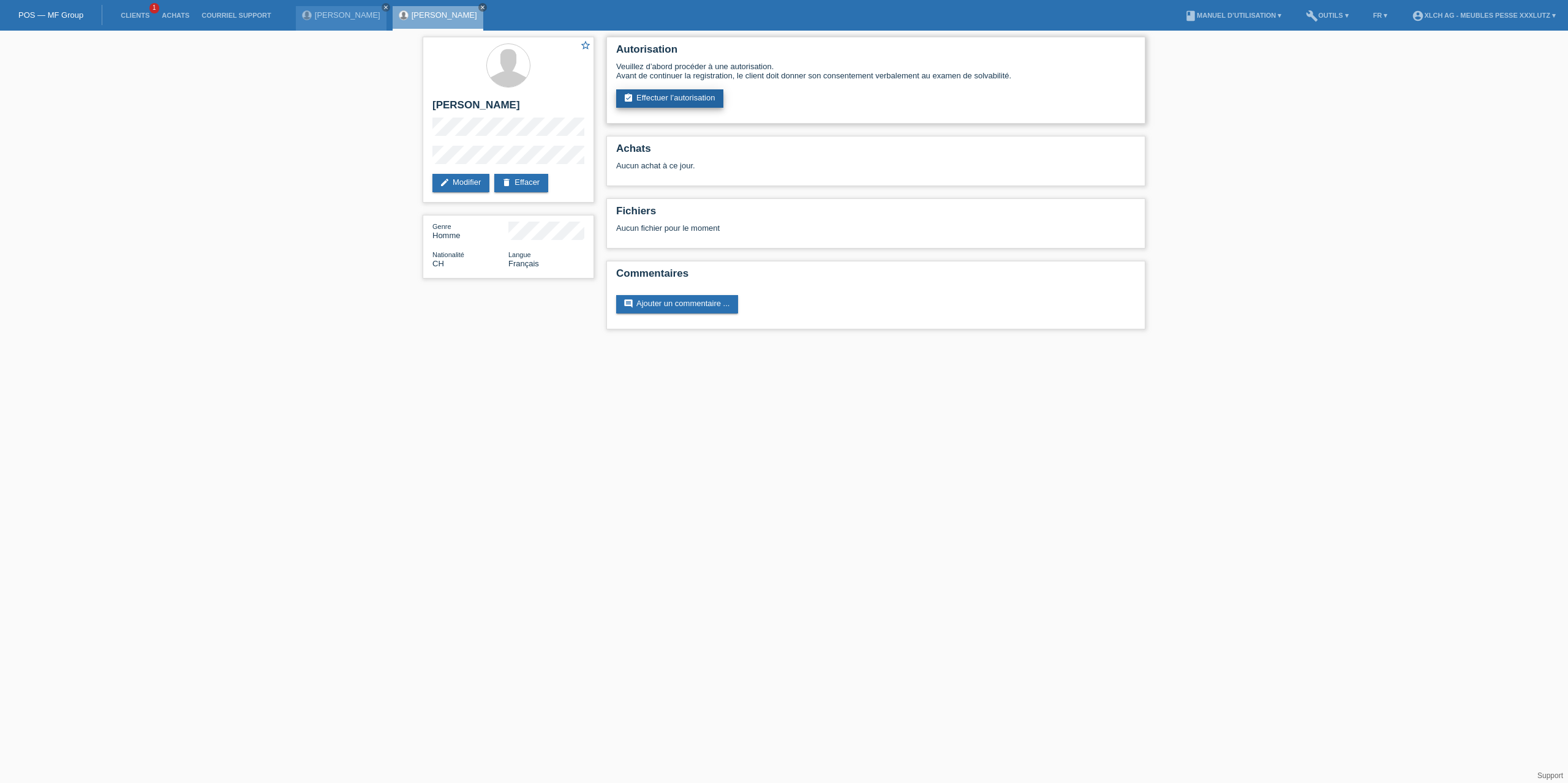
click at [704, 100] on link "assignment_turned_in Effectuer l’autorisation" at bounding box center [670, 99] width 107 height 18
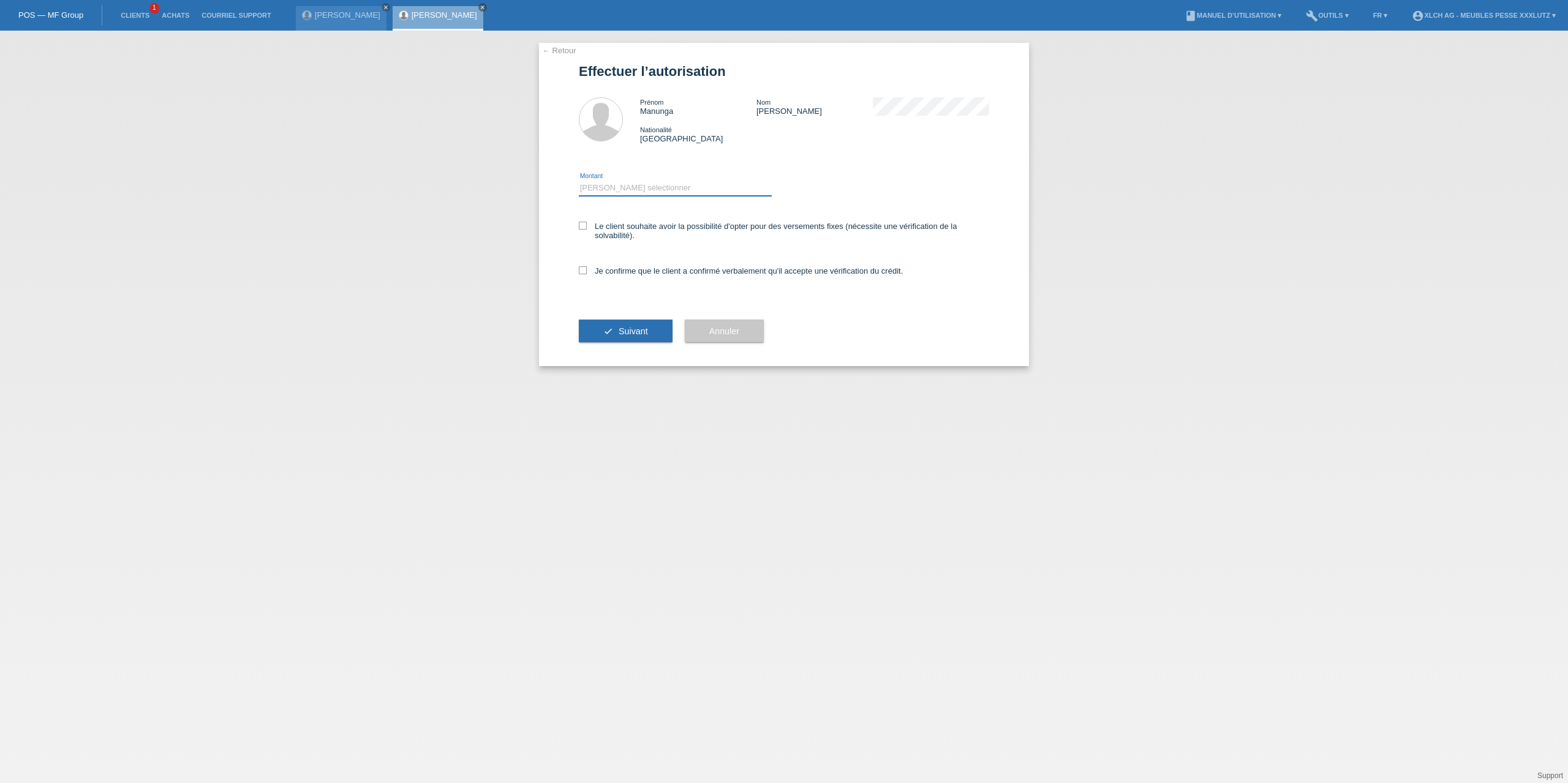
click at [669, 186] on select "Veuillez sélectionner CHF 1.00 - CHF 499.00 CHF 500.00 - CHF 1'999.00 CHF 2'000…" at bounding box center [675, 188] width 193 height 15
select select "3"
click at [579, 181] on select "Veuillez sélectionner CHF 1.00 - CHF 499.00 CHF 500.00 - CHF 1'999.00 CHF 2'000…" at bounding box center [675, 188] width 193 height 15
click at [646, 229] on label "Le client souhaite avoir la possibilité d'opter pour des versements fixes (néce…" at bounding box center [784, 231] width 410 height 18
click at [587, 229] on input "Le client souhaite avoir la possibilité d'opter pour des versements fixes (néce…" at bounding box center [582, 226] width 8 height 8
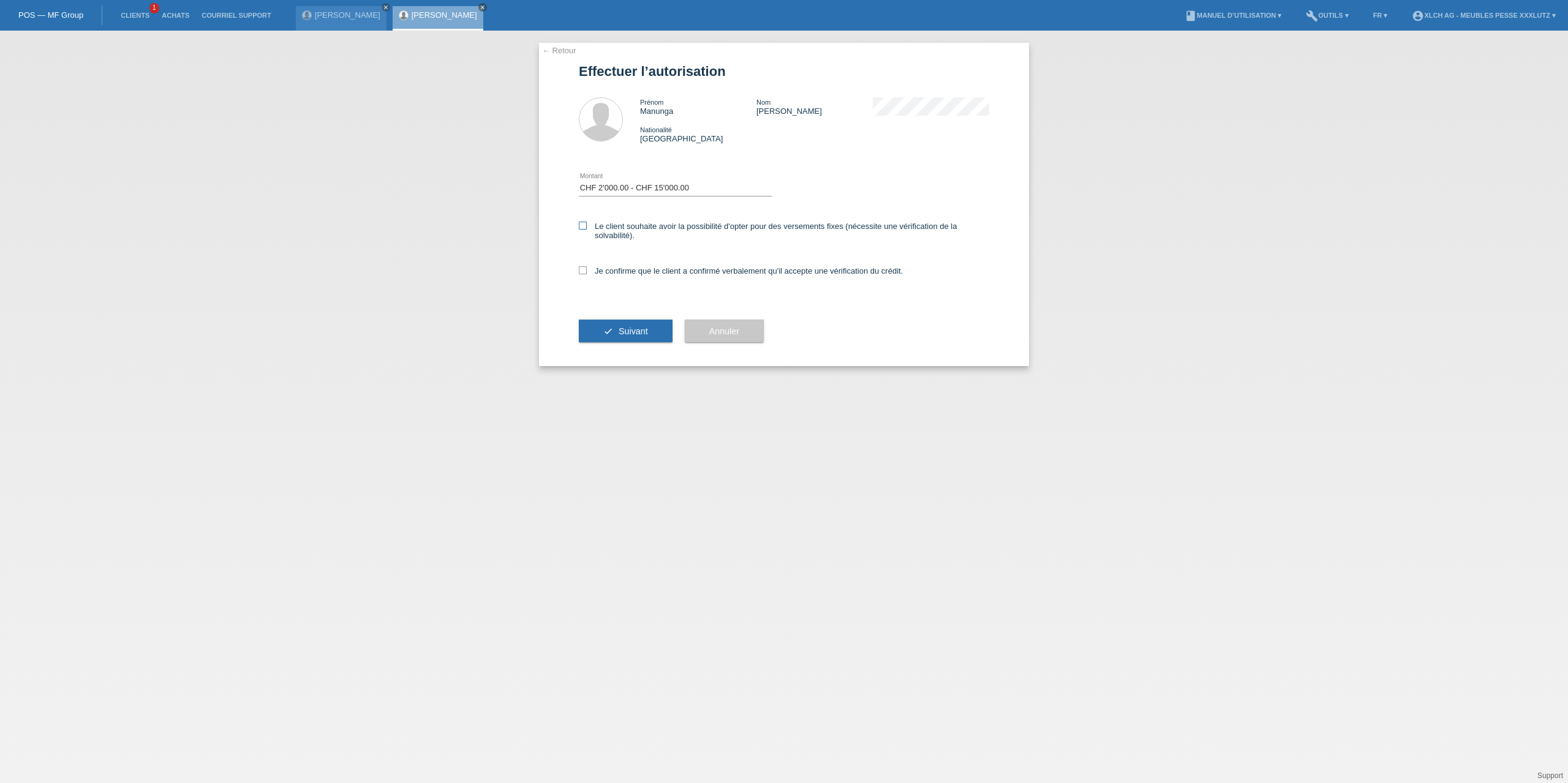
checkbox input "true"
click at [639, 271] on label "Je confirme que le client a confirmé verbalement qu'il accepte une vérification…" at bounding box center [740, 271] width 324 height 9
click at [587, 271] on input "Je confirme que le client a confirmé verbalement qu'il accepte une vérification…" at bounding box center [582, 270] width 8 height 8
checkbox input "true"
click at [637, 328] on span "Suivant" at bounding box center [633, 331] width 30 height 10
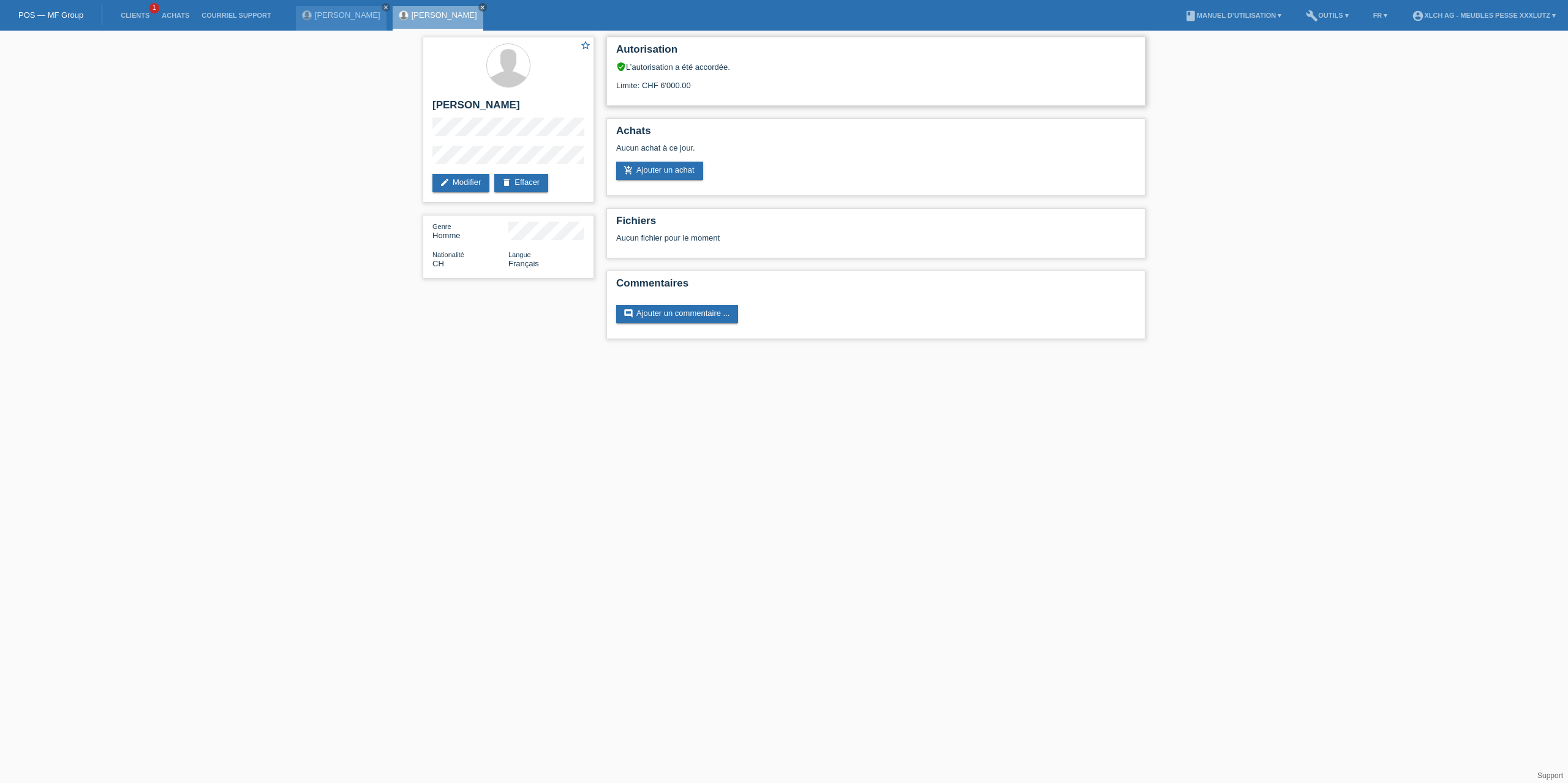
drag, startPoint x: 700, startPoint y: 82, endPoint x: 613, endPoint y: 46, distance: 94.2
click at [613, 46] on div "Autorisation verified_user L’autorisation a été accordée. Limite: CHF 6'000.00" at bounding box center [876, 71] width 539 height 69
click at [788, 72] on div "Limite: CHF 6'000.00" at bounding box center [875, 81] width 519 height 18
click at [527, 184] on link "delete Effacer" at bounding box center [521, 183] width 54 height 18
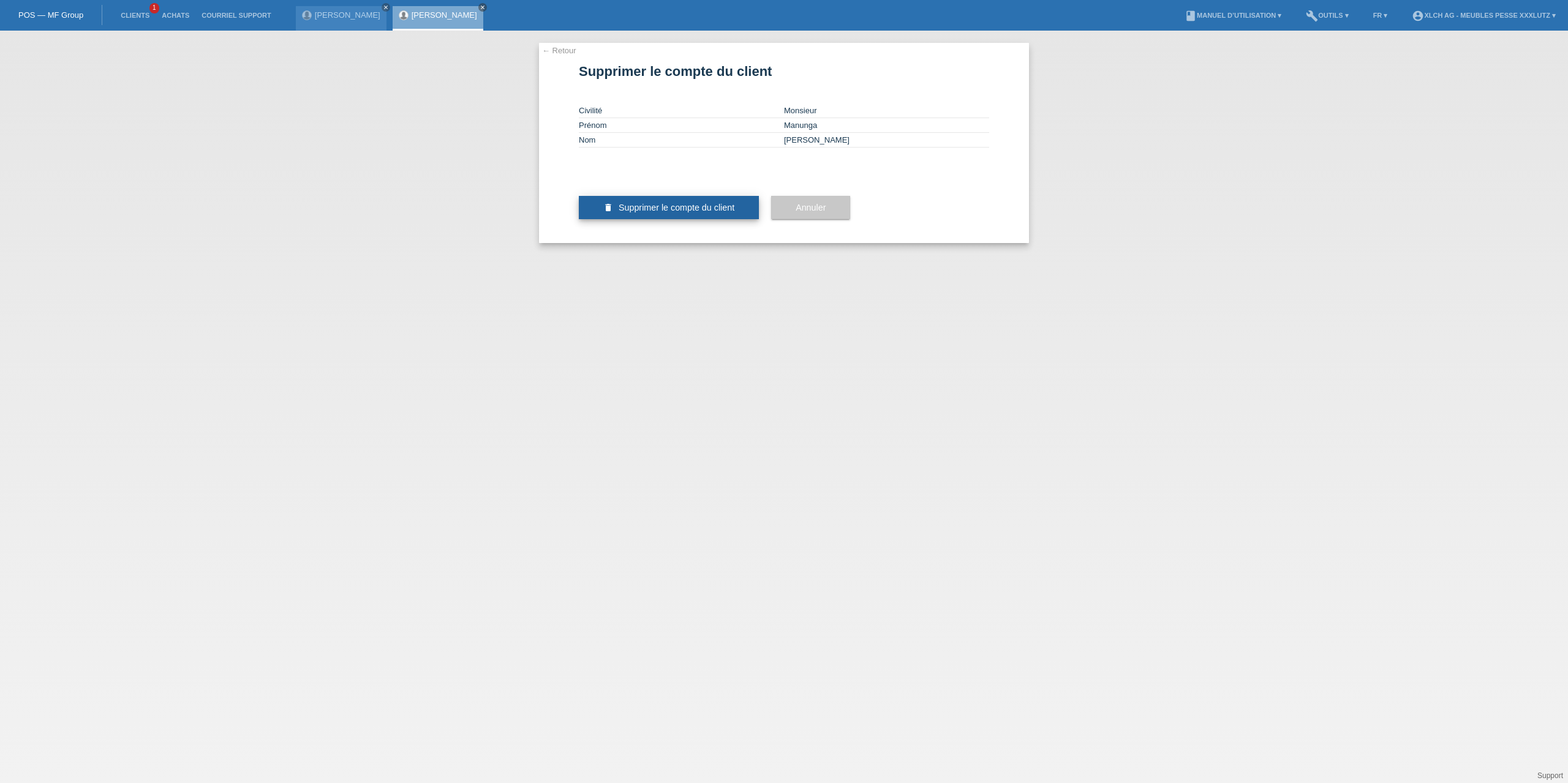
click at [678, 212] on span "Supprimer le compte du client" at bounding box center [676, 207] width 115 height 10
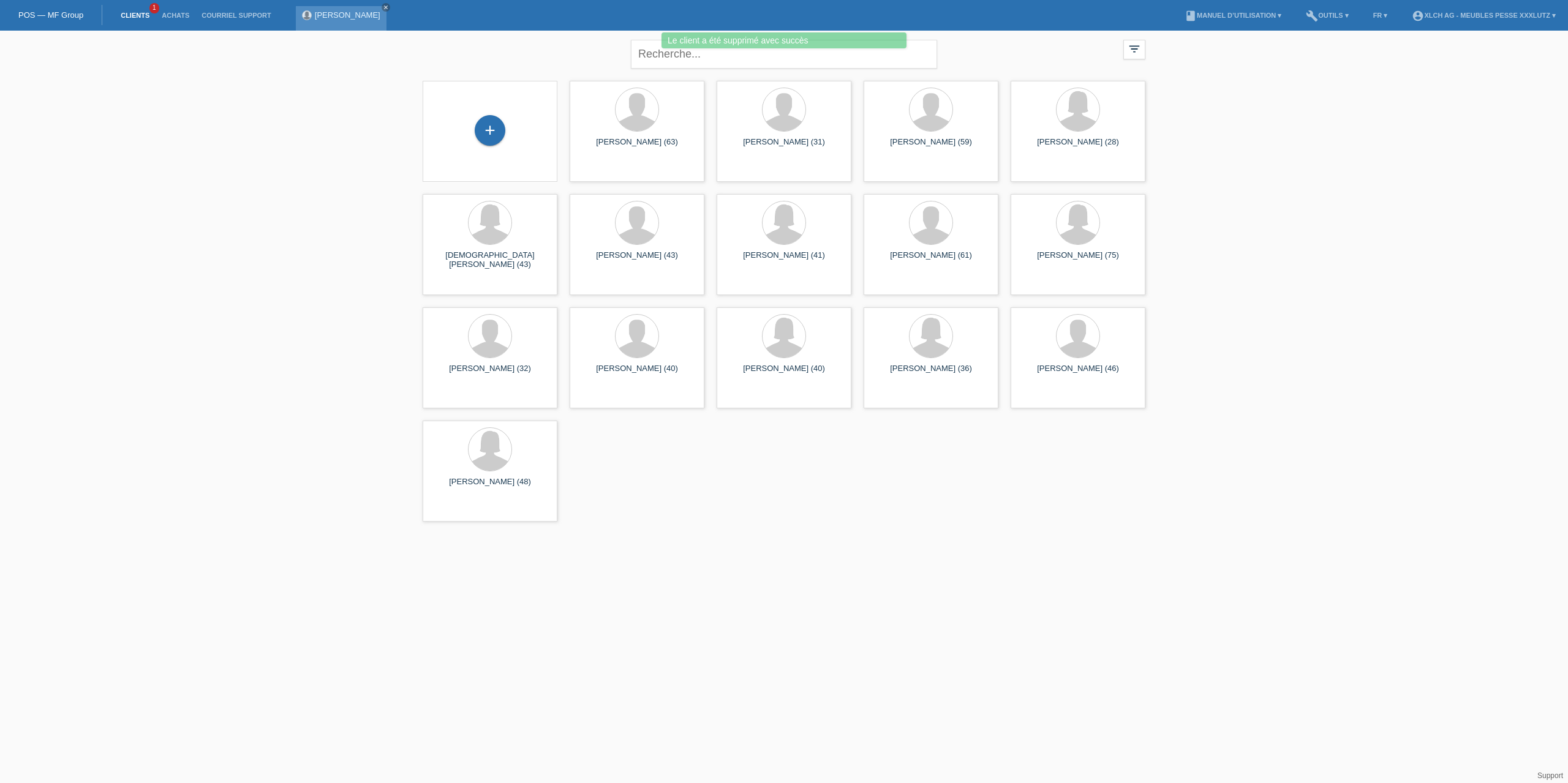
click at [366, 19] on div "Paula Manunga close" at bounding box center [341, 18] width 91 height 25
click at [342, 15] on link "Paula Manunga" at bounding box center [348, 15] width 66 height 9
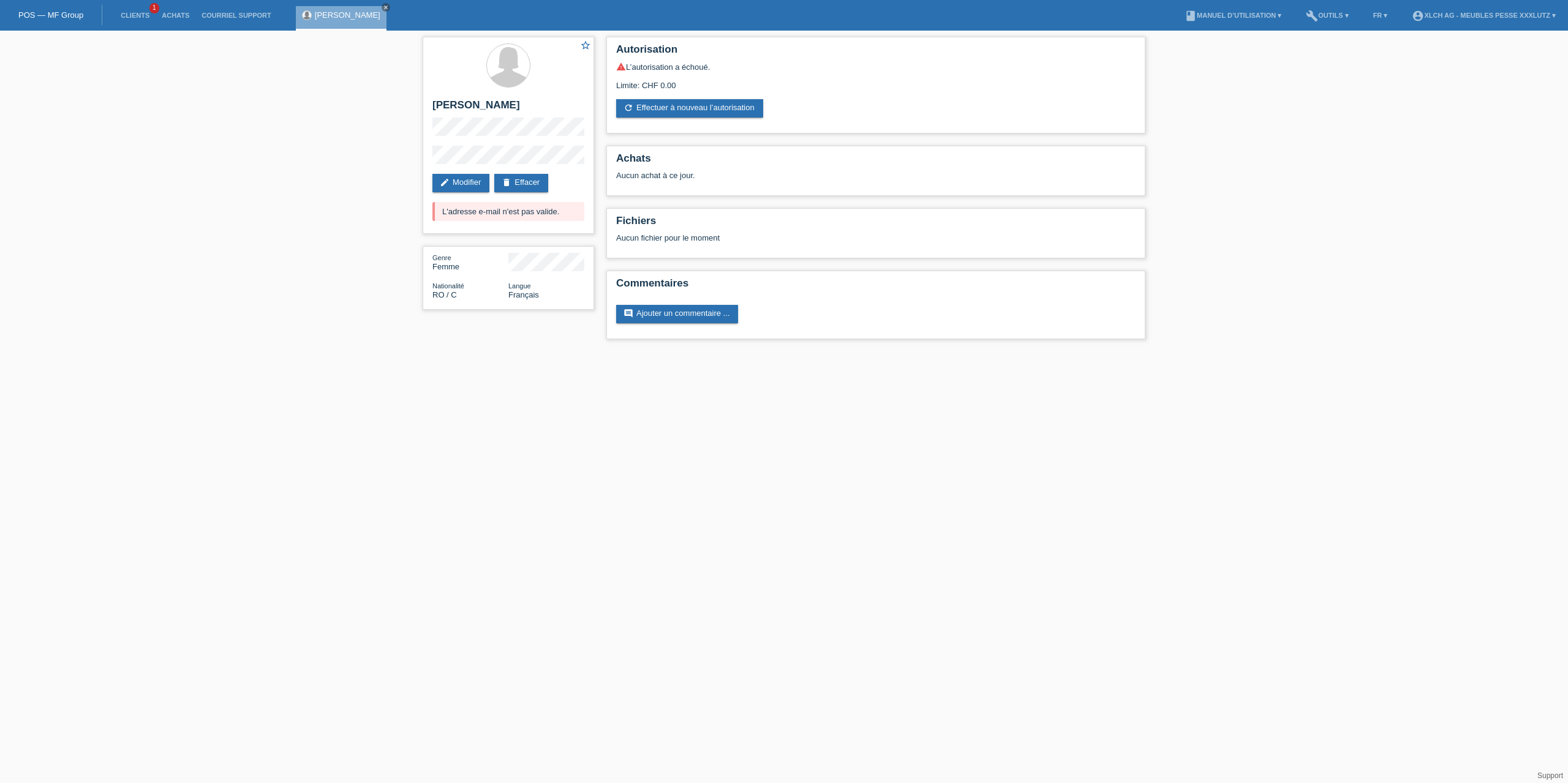
click at [444, 177] on icon "edit" at bounding box center [444, 182] width 10 height 10
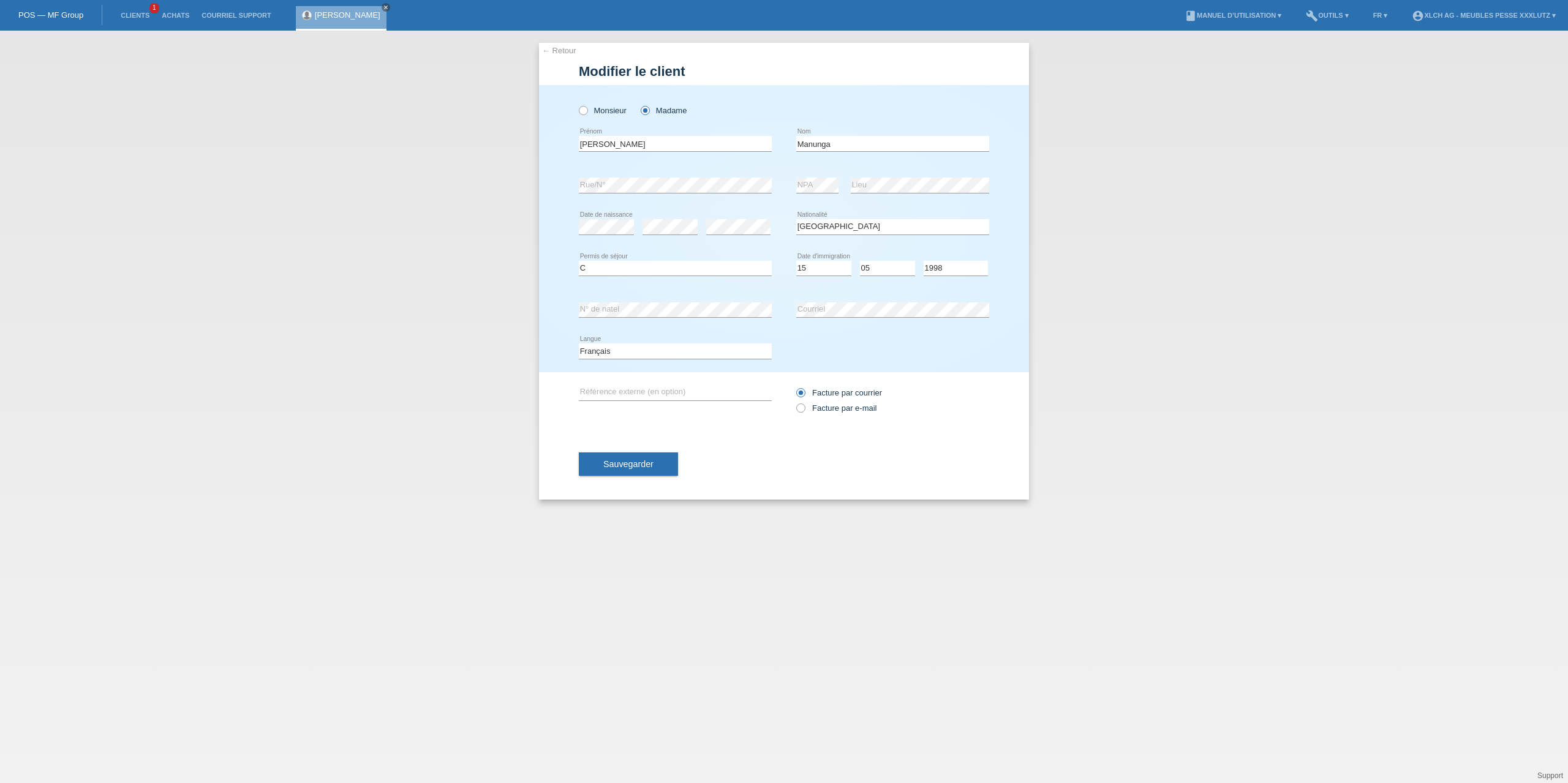
select select "RO"
select select "C"
select select "15"
select select "05"
select select "1998"
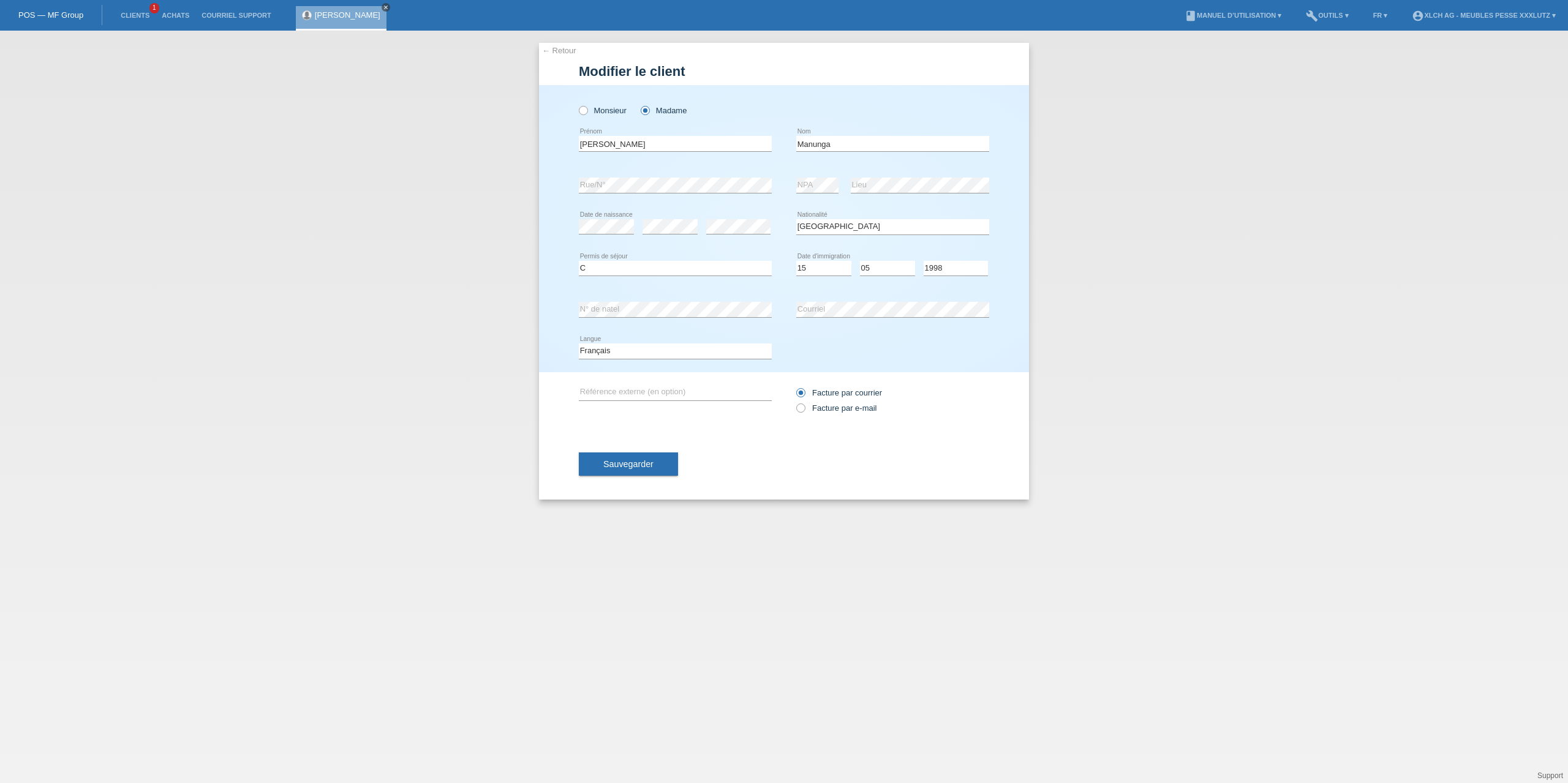
click at [382, 8] on icon "close" at bounding box center [385, 7] width 6 height 6
click at [148, 17] on link "Clients" at bounding box center [135, 15] width 41 height 7
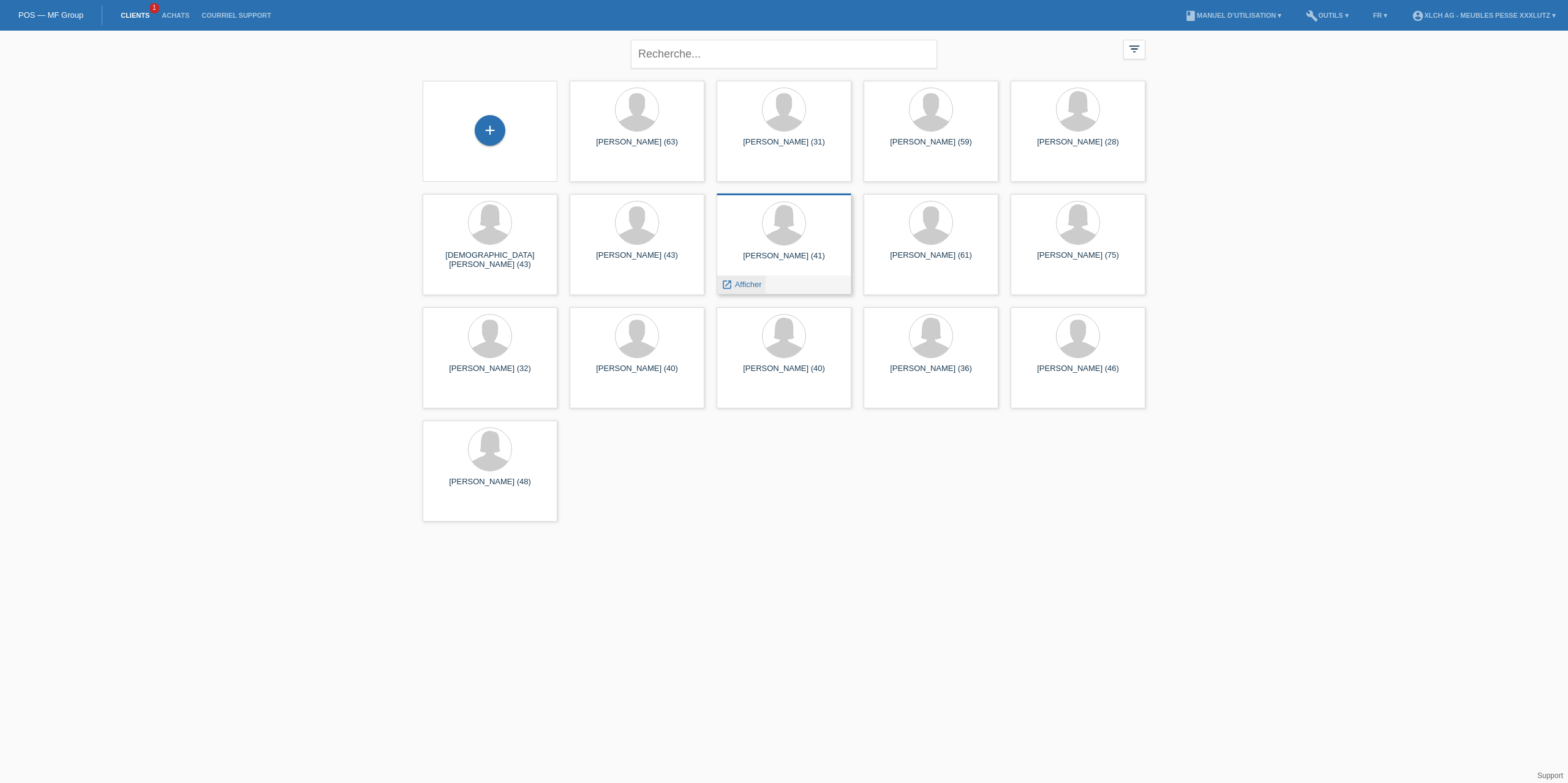
click at [750, 284] on span "Afficher" at bounding box center [748, 284] width 27 height 9
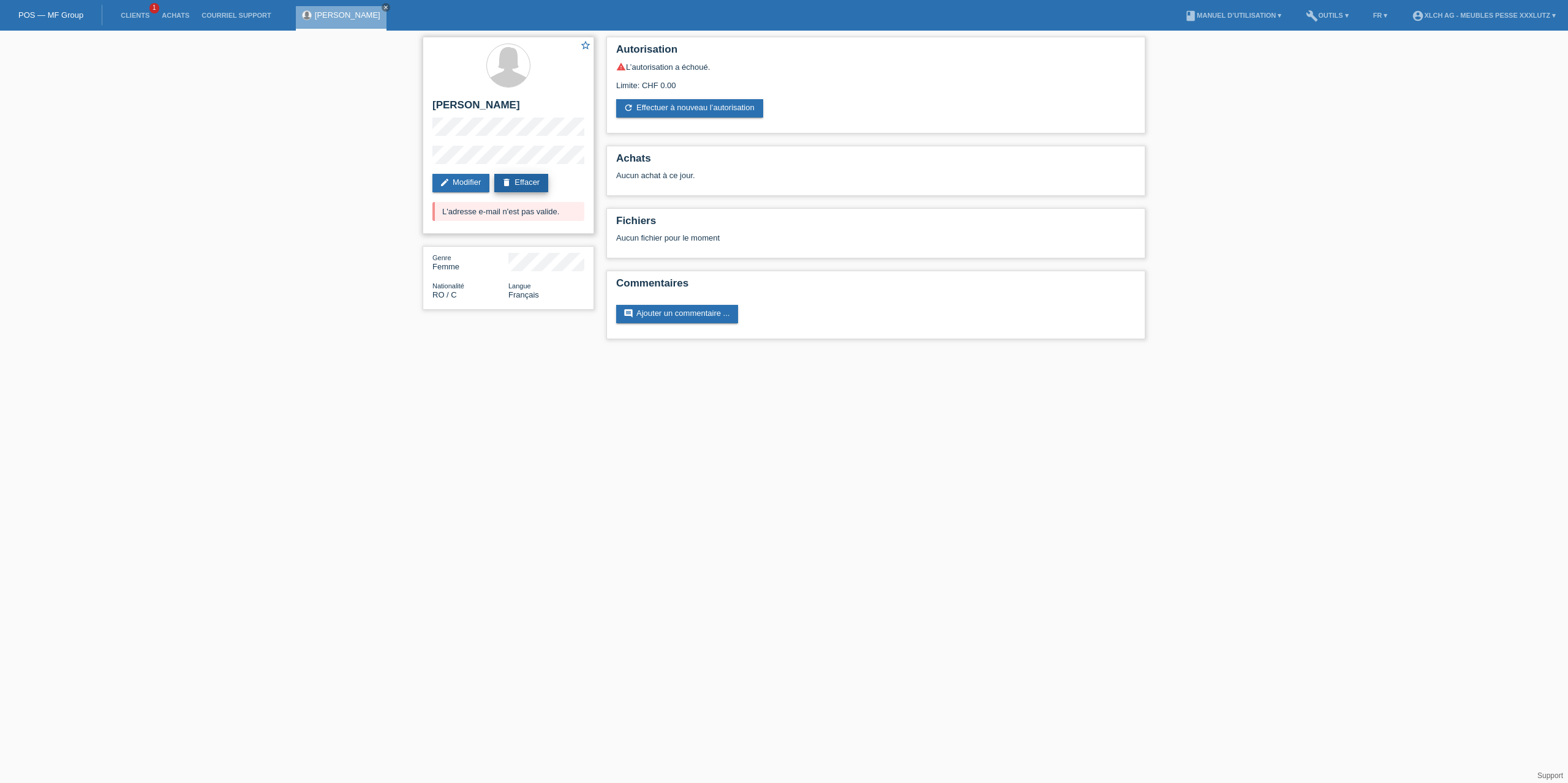
click at [538, 182] on link "delete Effacer" at bounding box center [521, 183] width 54 height 18
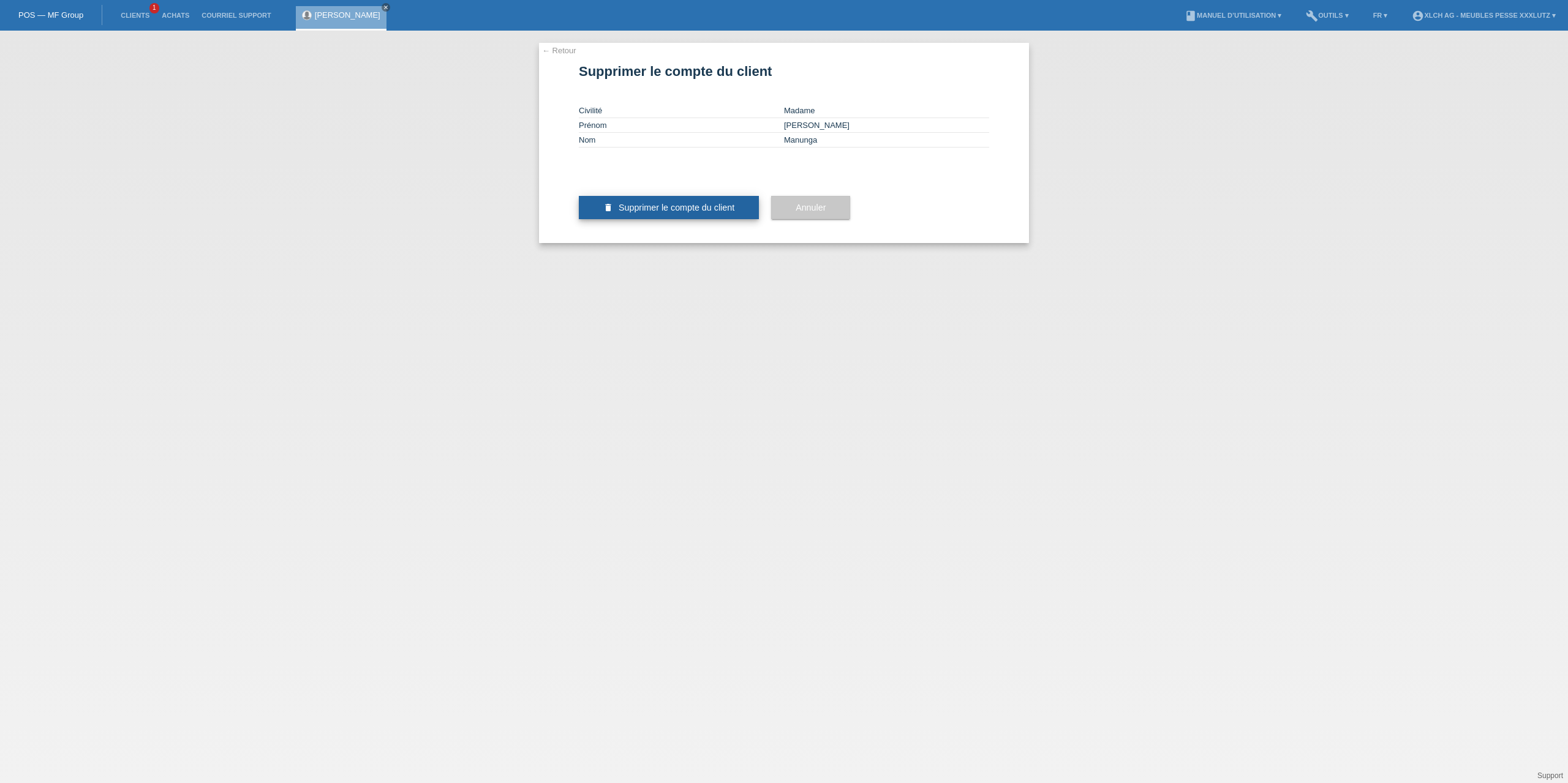
click at [680, 219] on button "delete Supprimer le compte du client" at bounding box center [668, 208] width 180 height 23
